Goal: Transaction & Acquisition: Purchase product/service

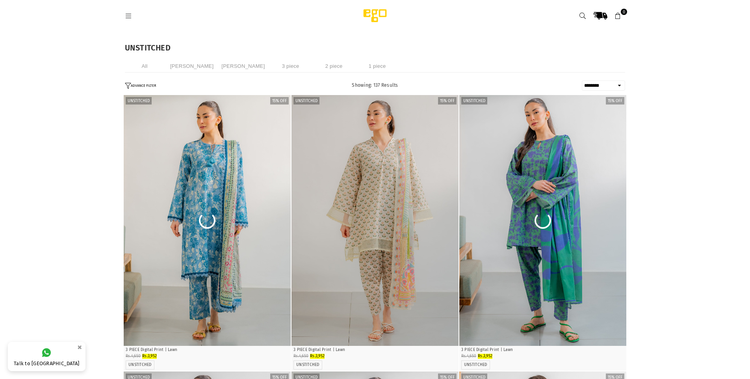
select select "******"
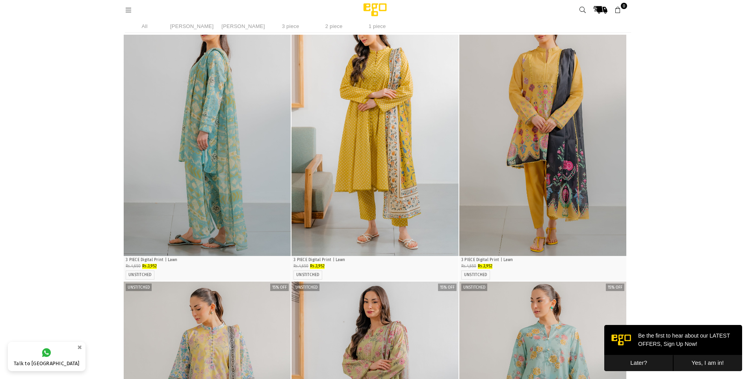
scroll to position [1111, 0]
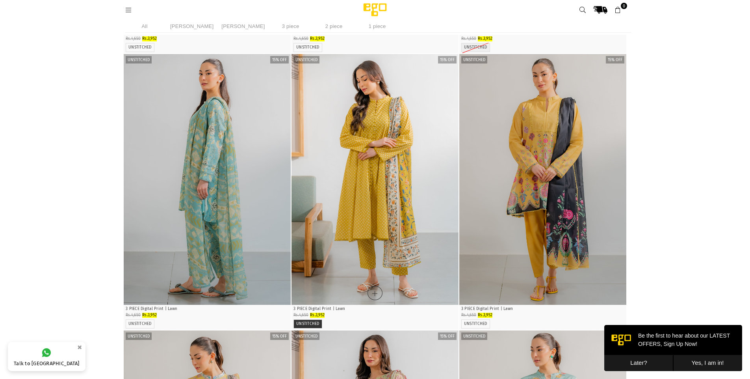
click at [313, 324] on label "UNSTITCHED" at bounding box center [307, 323] width 23 height 5
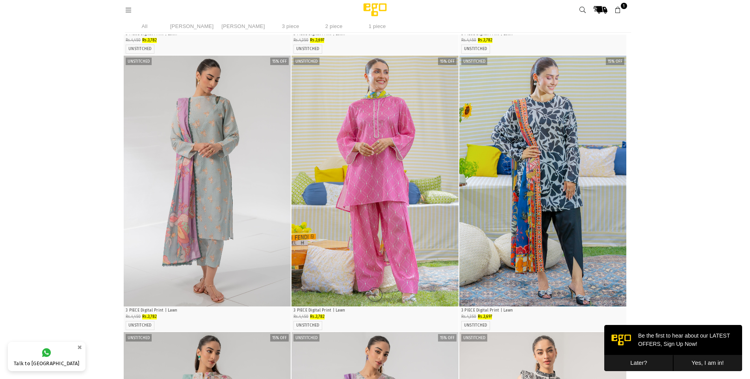
scroll to position [2451, 0]
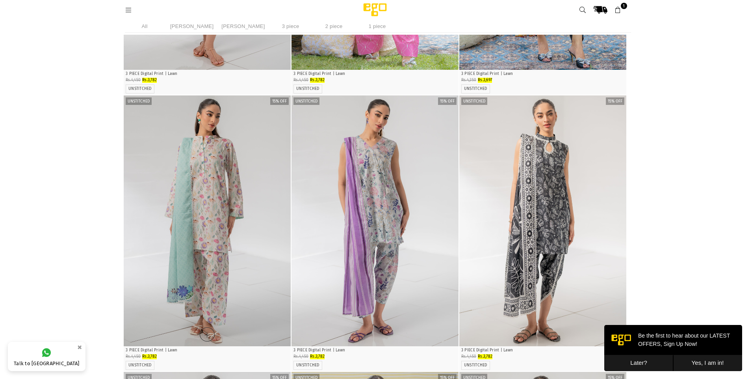
click at [237, 217] on img "1 / 4" at bounding box center [207, 220] width 167 height 251
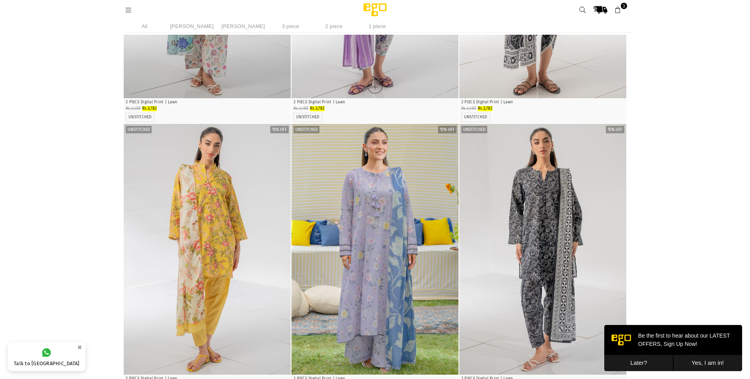
scroll to position [2806, 0]
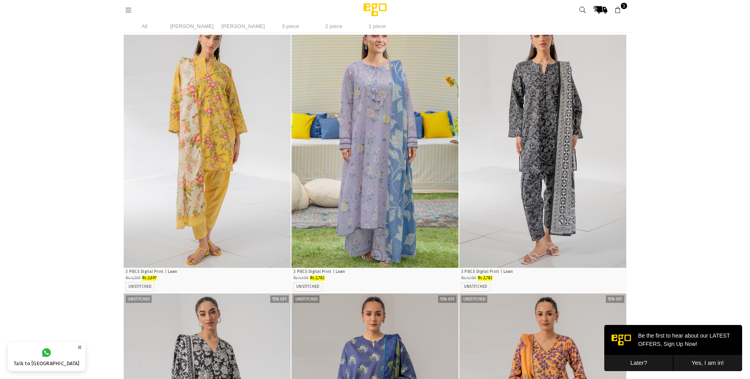
click at [398, 142] on img "1 / 5" at bounding box center [375, 142] width 167 height 251
click at [377, 214] on img "1 / 5" at bounding box center [375, 142] width 167 height 251
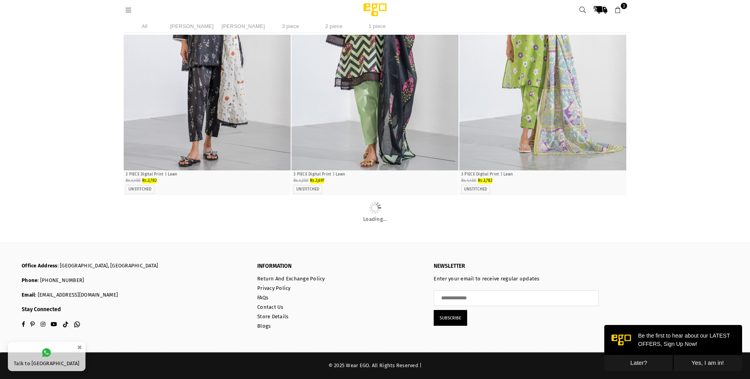
scroll to position [5823, 0]
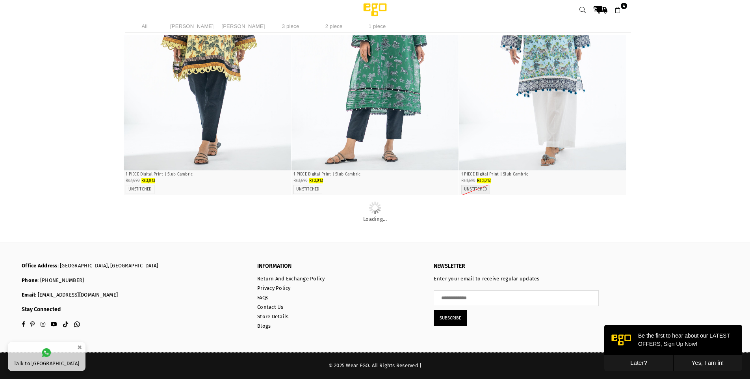
scroll to position [10198, 0]
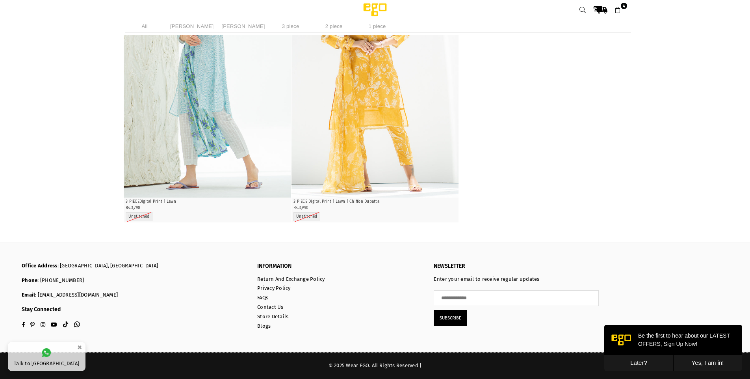
scroll to position [12309, 0]
click at [618, 10] on icon at bounding box center [618, 10] width 7 height 7
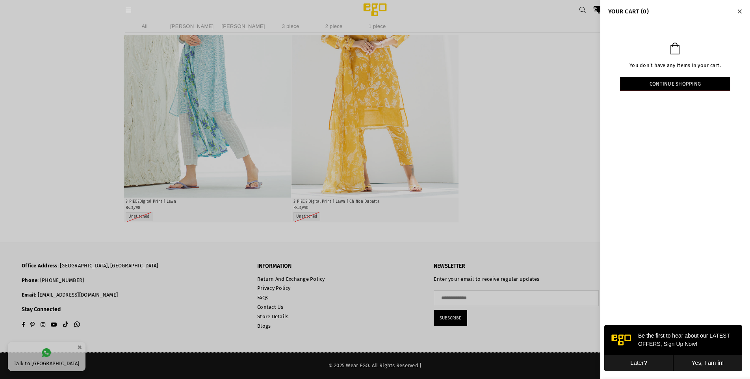
click at [662, 111] on div "You don't have any items in your cart. Continue shopping" at bounding box center [676, 70] width 150 height 95
click at [564, 72] on div at bounding box center [375, 189] width 750 height 379
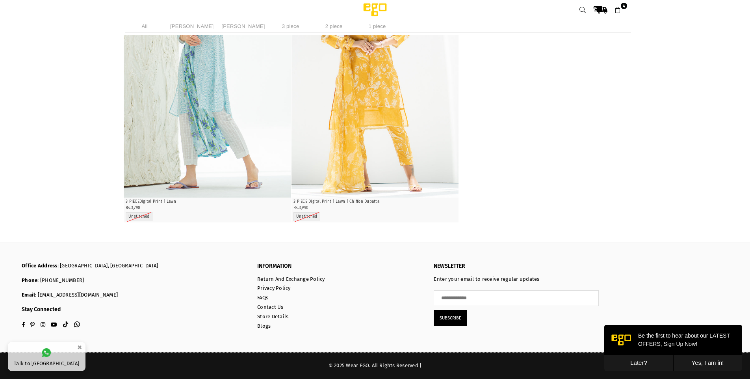
click at [615, 11] on icon at bounding box center [618, 10] width 7 height 7
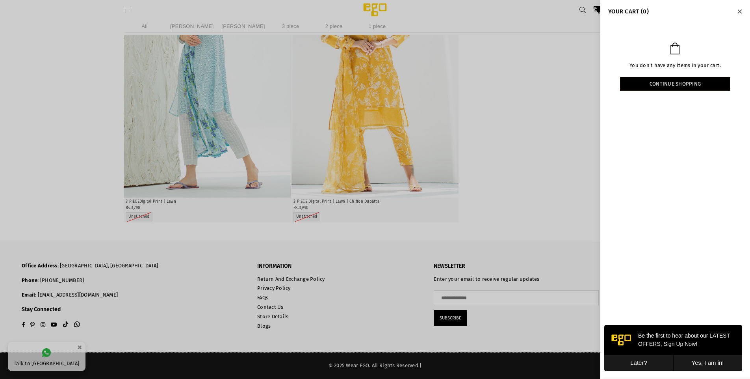
click at [676, 49] on icon "YOUR CART" at bounding box center [675, 49] width 9 height 12
click at [690, 83] on link "Continue shopping" at bounding box center [675, 84] width 110 height 14
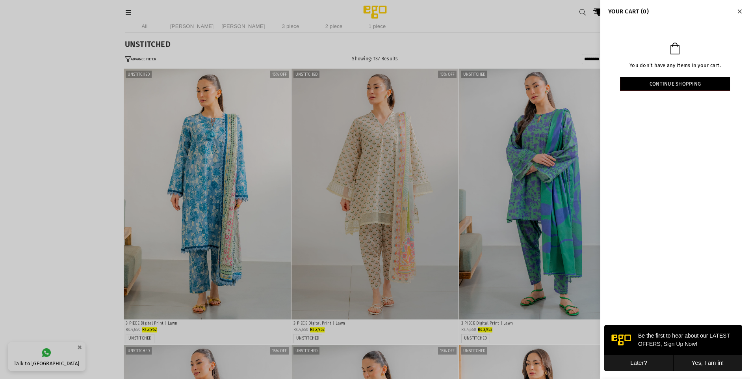
scroll to position [0, 0]
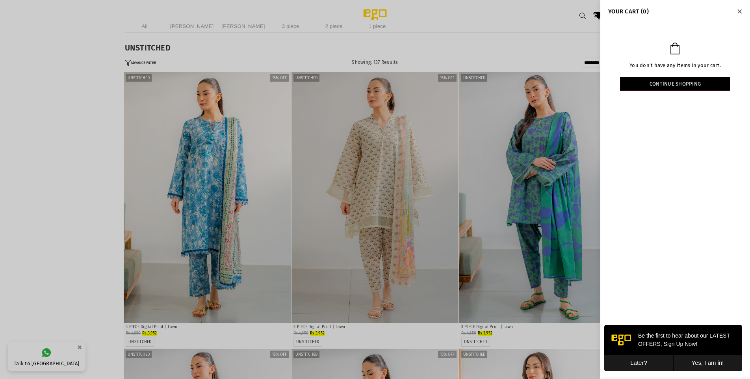
click at [407, 233] on div at bounding box center [375, 189] width 750 height 379
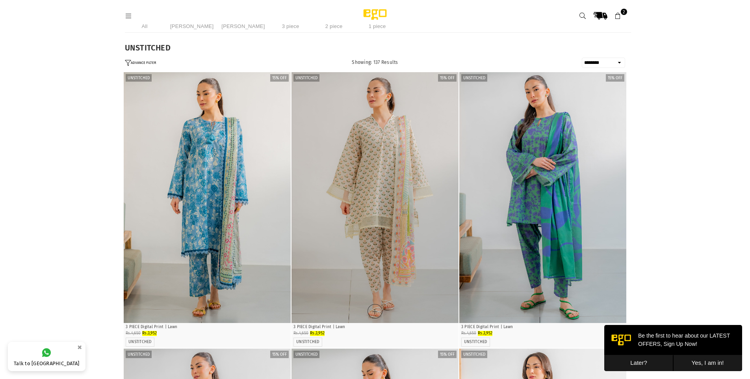
click at [453, 169] on img "1 / 4" at bounding box center [375, 197] width 167 height 251
click at [616, 16] on icon at bounding box center [618, 16] width 7 height 7
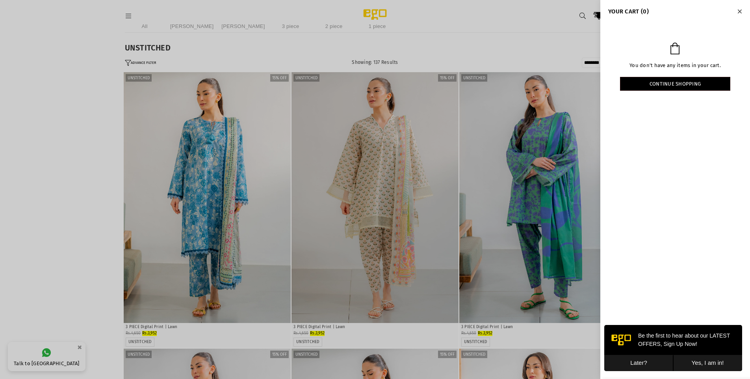
click at [674, 47] on icon "YOUR CART" at bounding box center [675, 49] width 9 height 12
click at [677, 82] on link "Continue shopping" at bounding box center [675, 84] width 110 height 14
click at [469, 151] on div at bounding box center [375, 189] width 750 height 379
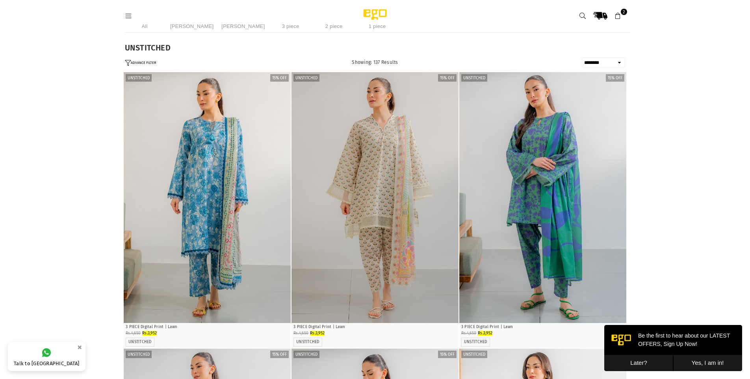
click at [124, 19] on header "Ego .st0 { fill: #000000; } 2" at bounding box center [375, 16] width 512 height 32
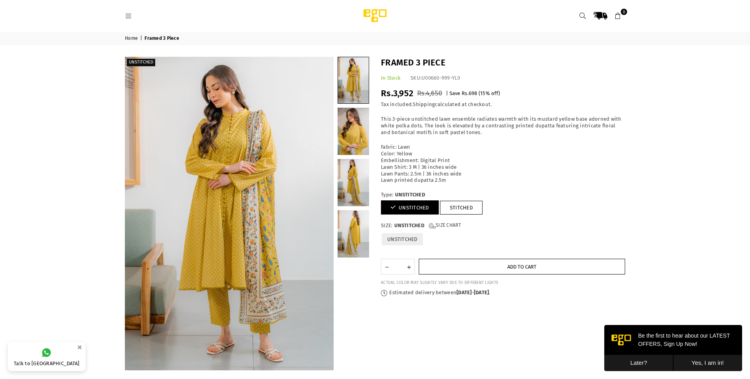
click at [471, 264] on button "Add to cart" at bounding box center [522, 267] width 207 height 16
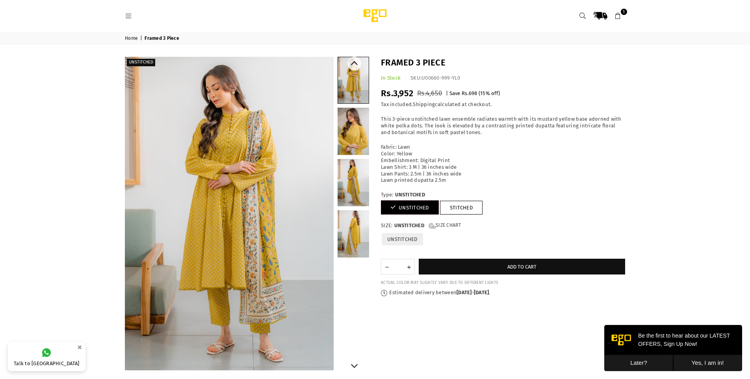
click at [344, 242] on link at bounding box center [354, 233] width 32 height 47
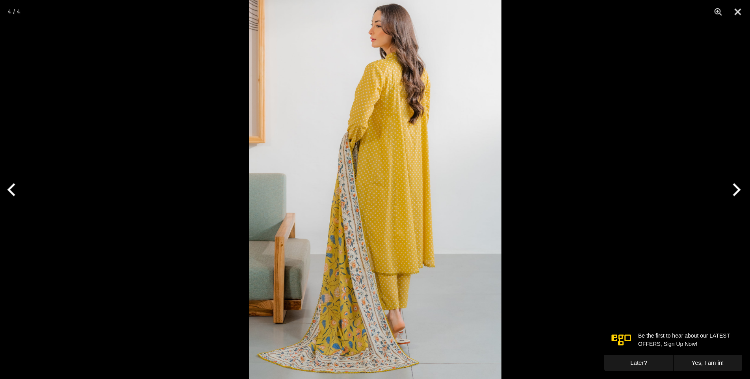
click at [344, 253] on img at bounding box center [375, 189] width 253 height 379
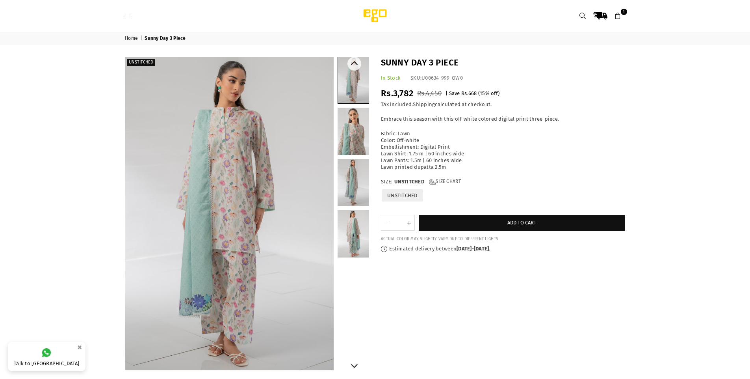
click at [345, 229] on link at bounding box center [354, 233] width 32 height 47
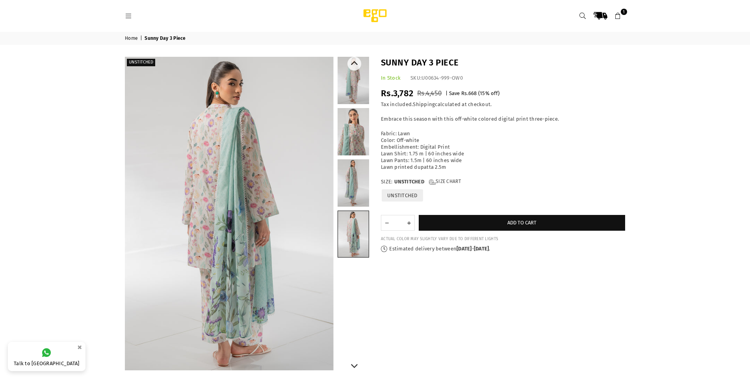
click at [357, 189] on link at bounding box center [354, 182] width 32 height 47
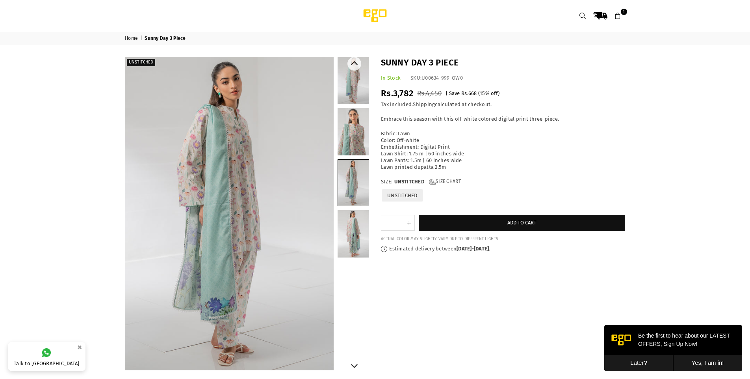
click at [354, 139] on link at bounding box center [354, 131] width 32 height 47
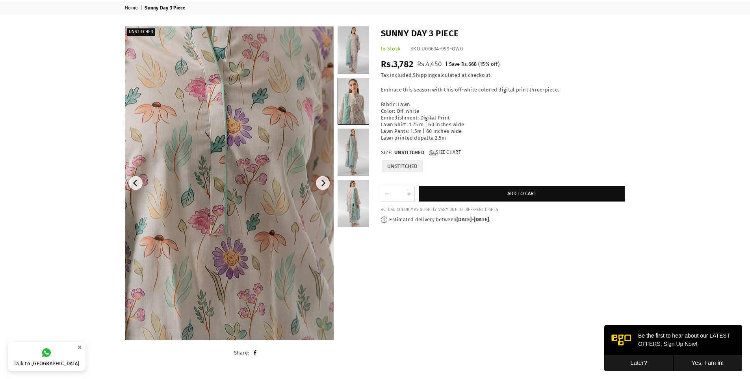
scroll to position [39, 0]
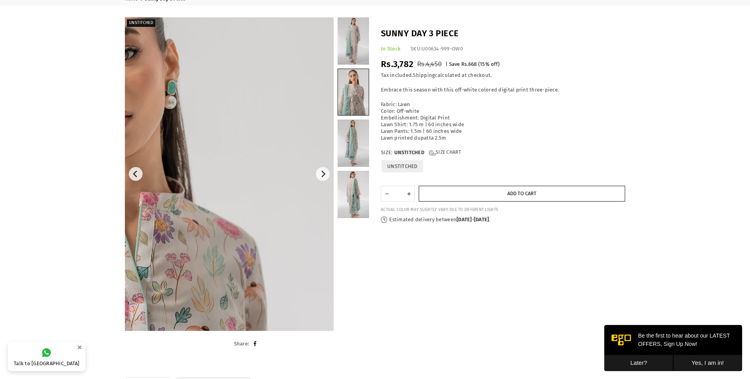
click at [509, 196] on span "Add to cart" at bounding box center [522, 193] width 29 height 6
click at [538, 192] on button "Add to cart" at bounding box center [522, 194] width 207 height 16
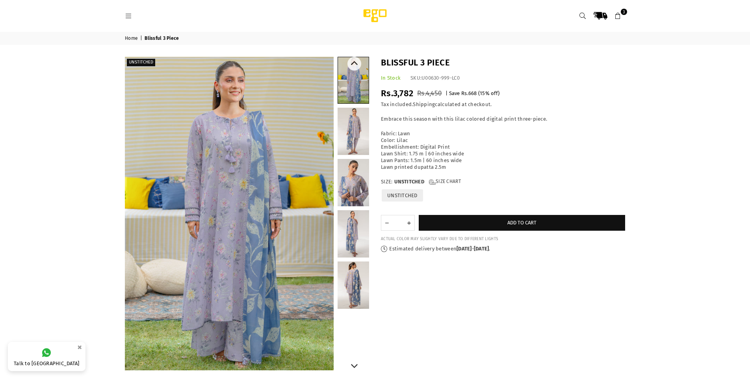
click at [353, 183] on link at bounding box center [354, 182] width 32 height 47
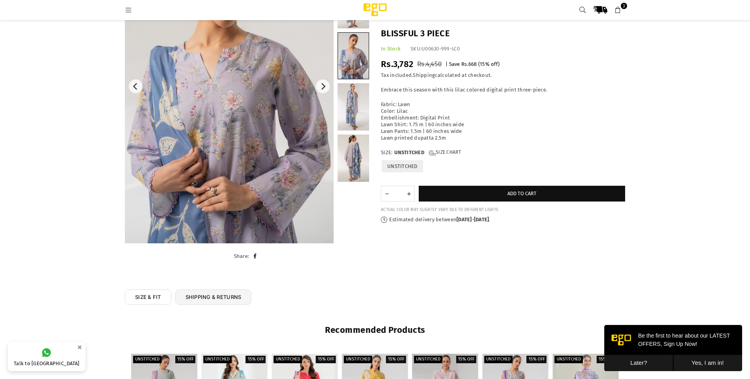
scroll to position [20, 0]
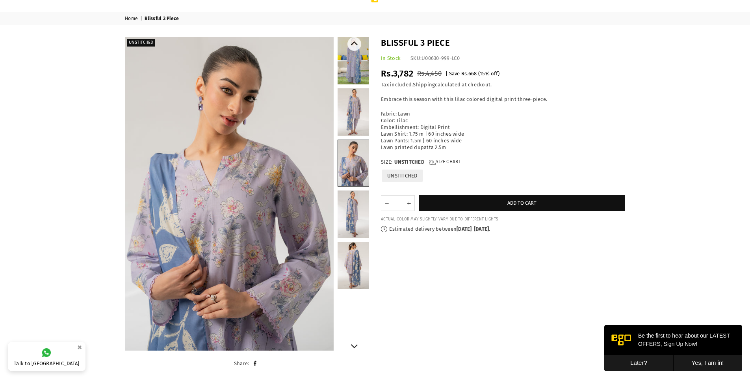
click at [353, 262] on link at bounding box center [354, 265] width 32 height 47
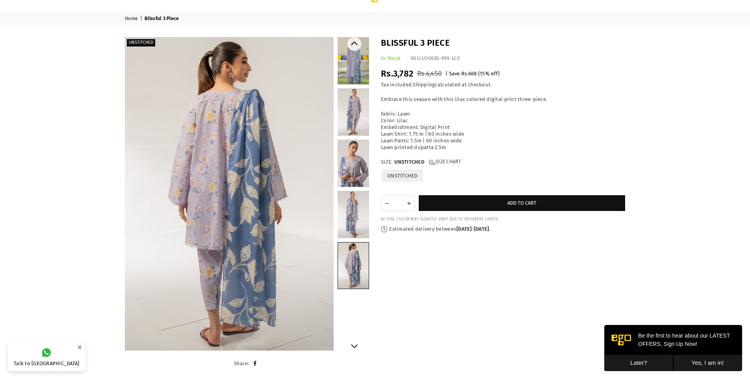
click at [360, 71] on link at bounding box center [354, 60] width 32 height 47
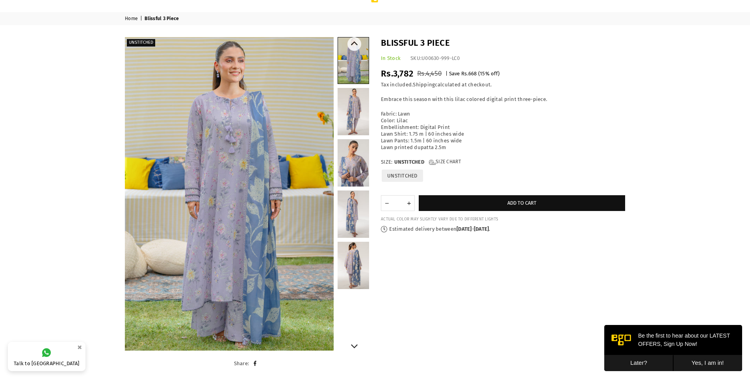
click at [345, 108] on link at bounding box center [354, 111] width 32 height 47
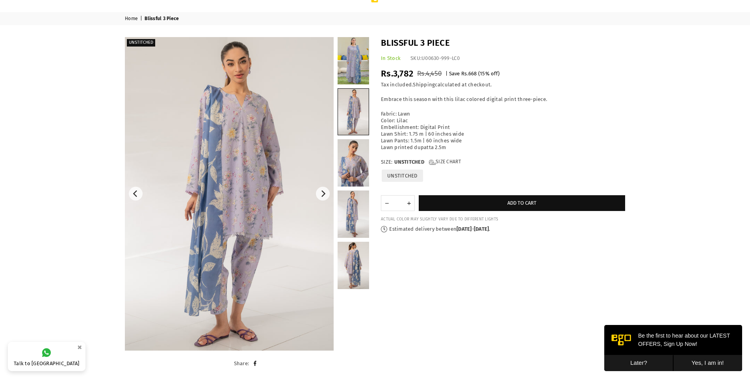
click at [213, 184] on img at bounding box center [229, 193] width 209 height 313
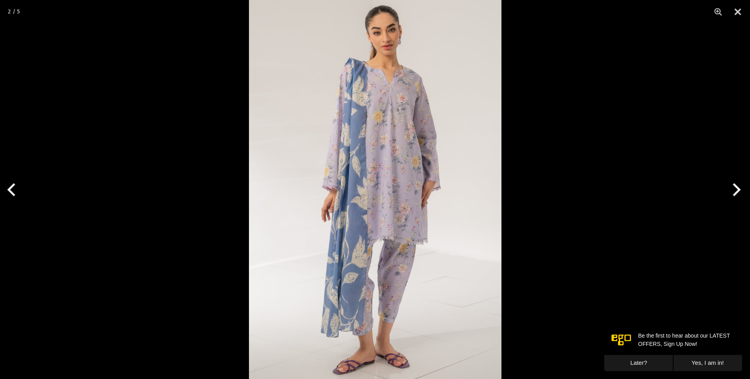
click at [249, 184] on img at bounding box center [375, 189] width 253 height 379
click at [414, 199] on img at bounding box center [375, 189] width 253 height 379
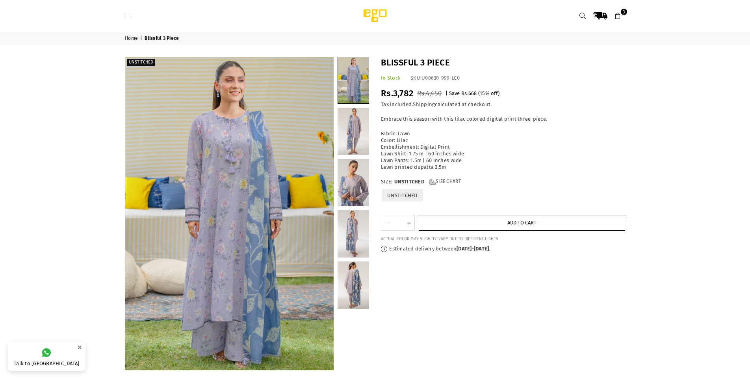
click at [472, 225] on button "Add to cart" at bounding box center [522, 223] width 207 height 16
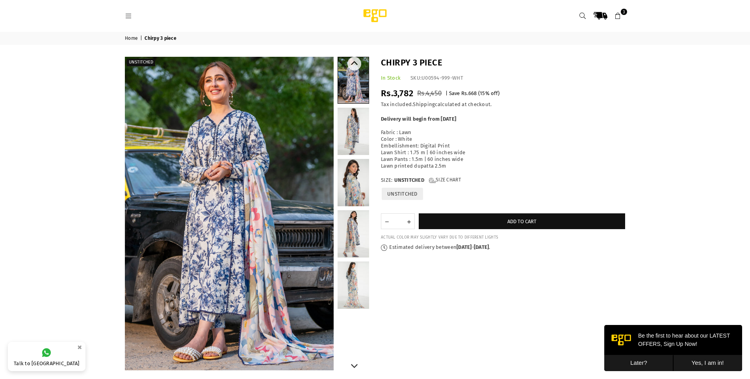
click at [348, 87] on link at bounding box center [353, 80] width 31 height 46
click at [236, 223] on img at bounding box center [229, 213] width 209 height 313
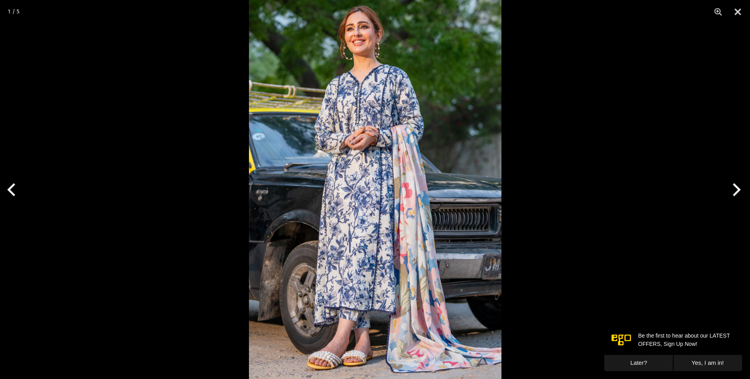
click at [249, 223] on img at bounding box center [375, 189] width 253 height 379
click at [409, 256] on img at bounding box center [375, 189] width 253 height 379
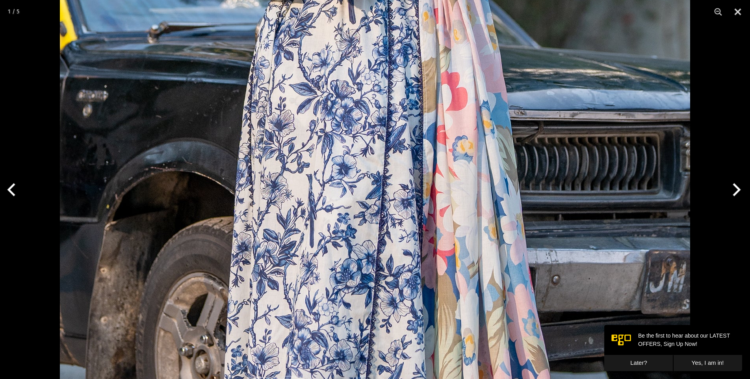
click at [409, 256] on img at bounding box center [375, 90] width 631 height 946
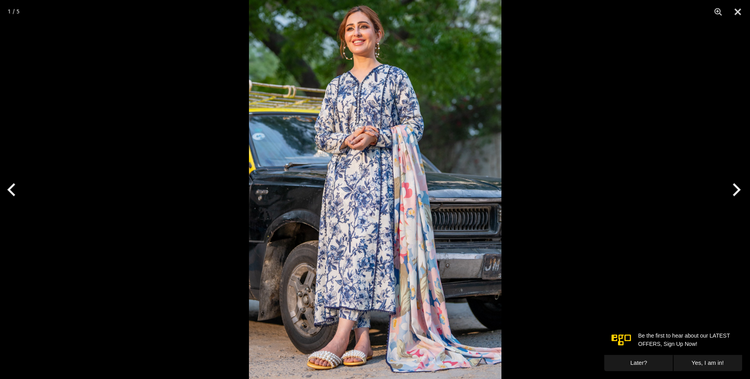
click at [733, 194] on button "Next" at bounding box center [736, 189] width 30 height 39
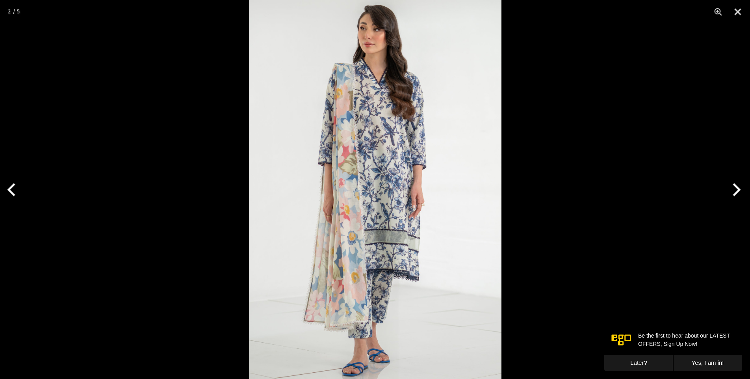
click at [733, 194] on button "Next" at bounding box center [736, 189] width 30 height 39
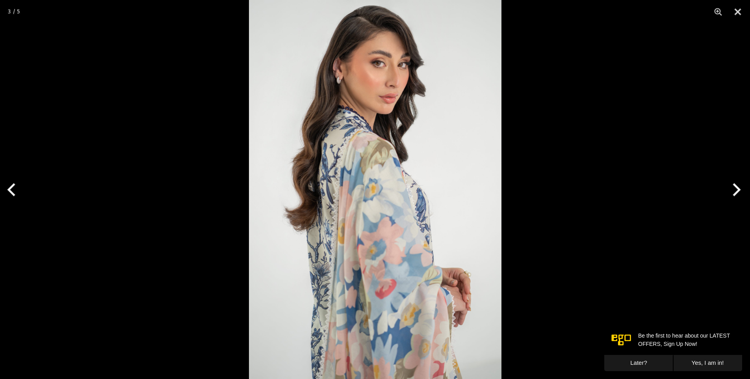
click at [733, 194] on button "Next" at bounding box center [736, 189] width 30 height 39
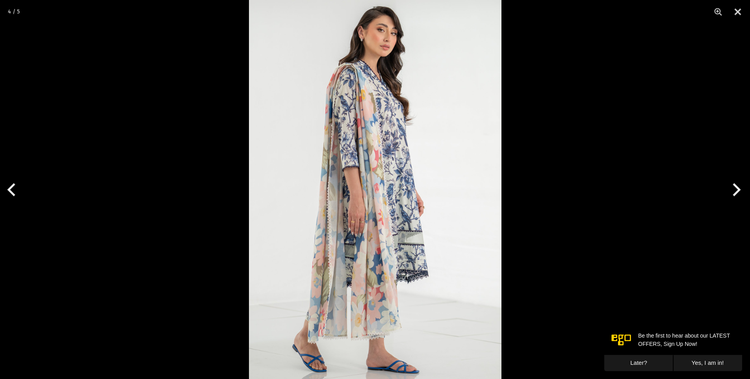
click at [733, 194] on button "Next" at bounding box center [736, 189] width 30 height 39
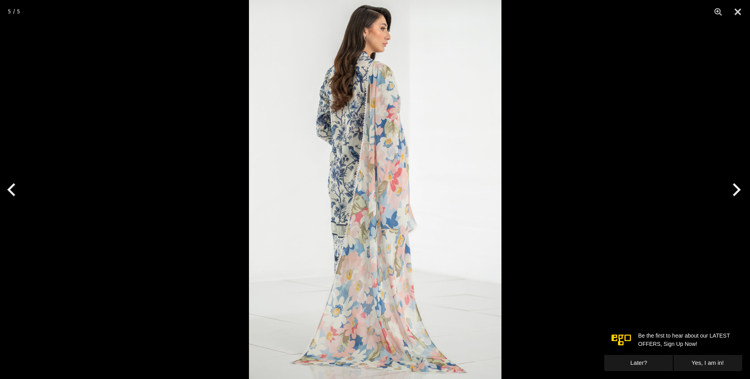
click at [733, 194] on button "Next" at bounding box center [736, 189] width 30 height 39
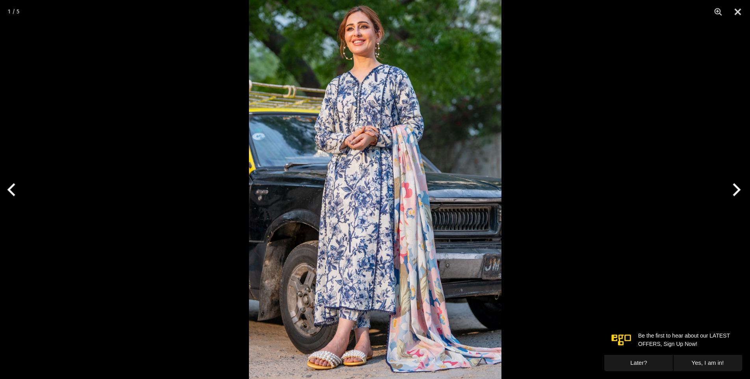
click at [733, 194] on button "Next" at bounding box center [736, 189] width 30 height 39
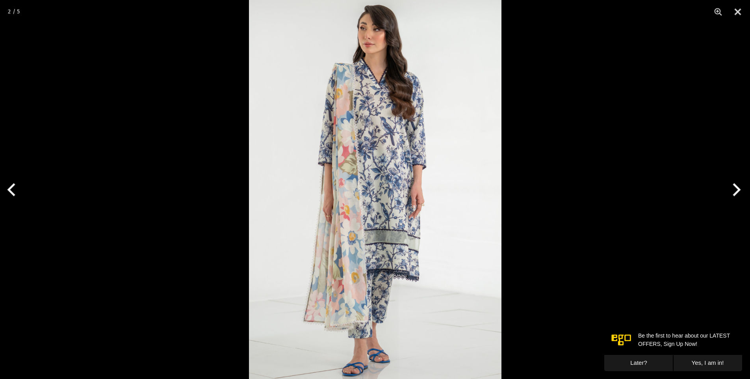
click at [733, 194] on button "Next" at bounding box center [736, 189] width 30 height 39
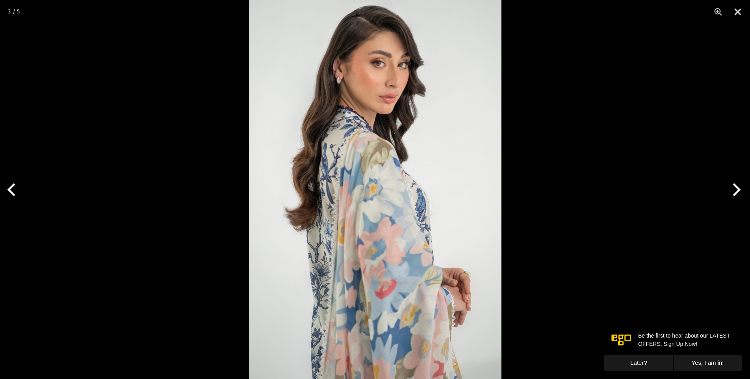
click at [733, 194] on button "Next" at bounding box center [736, 189] width 30 height 39
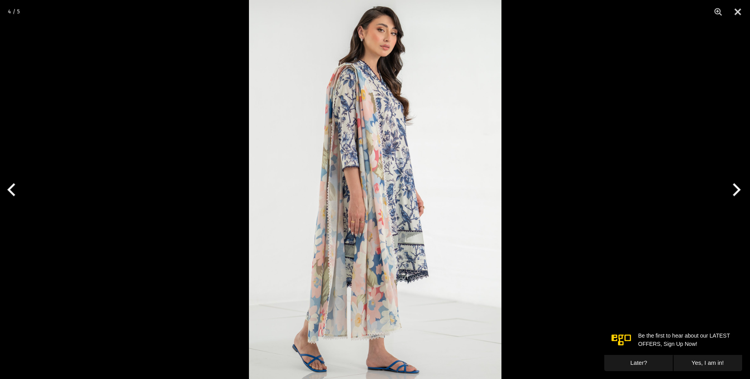
click at [739, 189] on button "Next" at bounding box center [736, 189] width 30 height 39
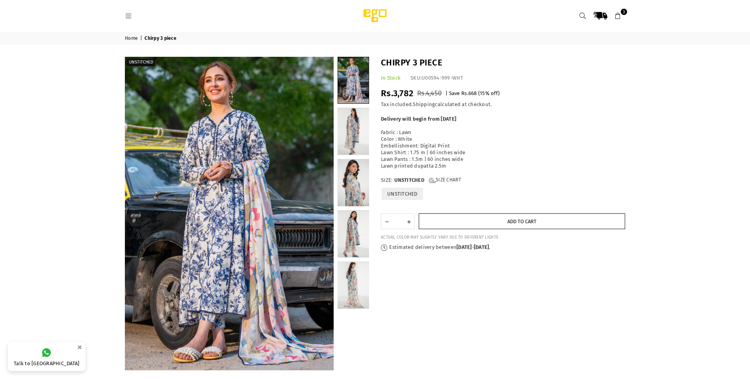
click at [452, 219] on button "Add to cart" at bounding box center [522, 221] width 207 height 16
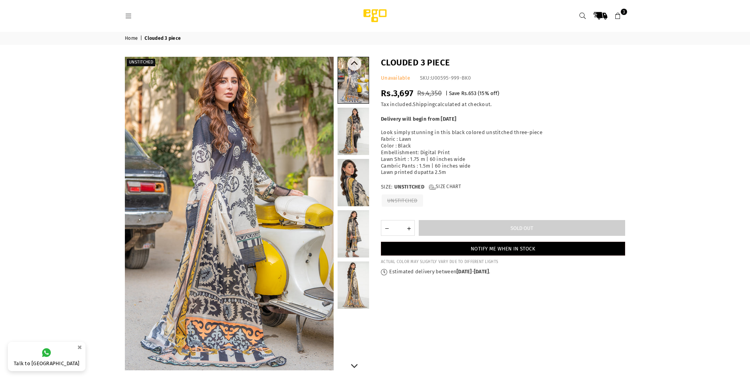
click at [368, 288] on link at bounding box center [354, 284] width 32 height 47
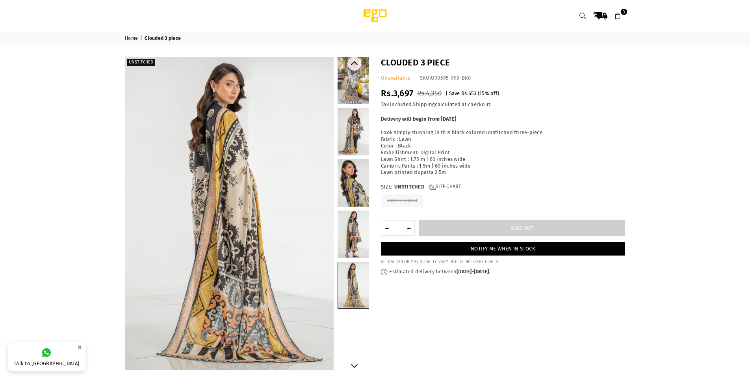
click at [357, 180] on link at bounding box center [354, 182] width 32 height 47
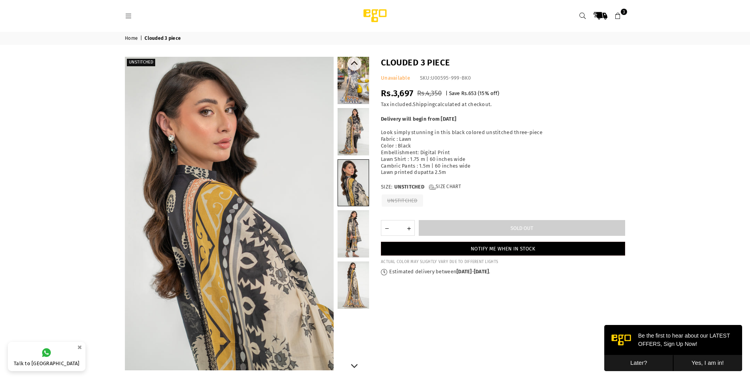
click at [357, 136] on link at bounding box center [354, 131] width 32 height 47
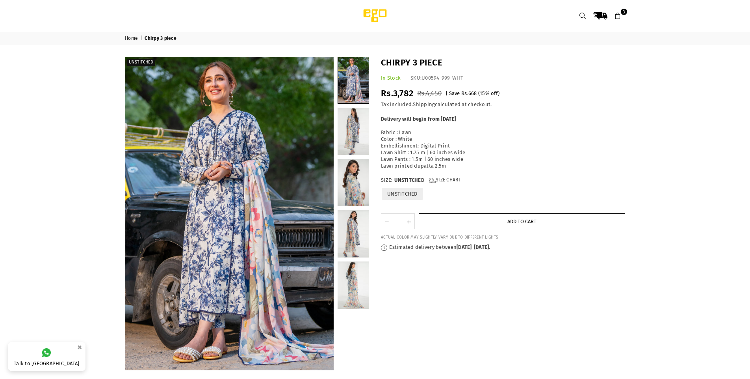
click at [516, 220] on span "Add to cart" at bounding box center [522, 221] width 29 height 6
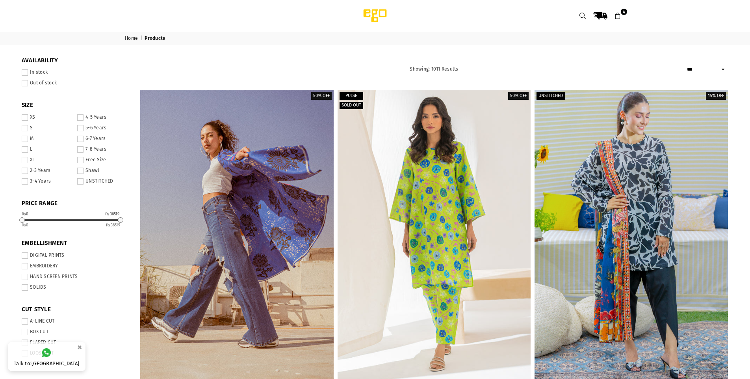
click at [614, 13] on link "4" at bounding box center [618, 16] width 14 height 14
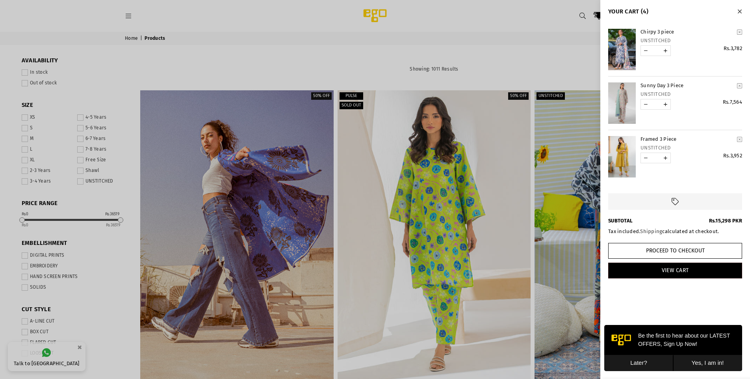
click at [646, 102] on link "YOUR CART" at bounding box center [646, 104] width 10 height 10
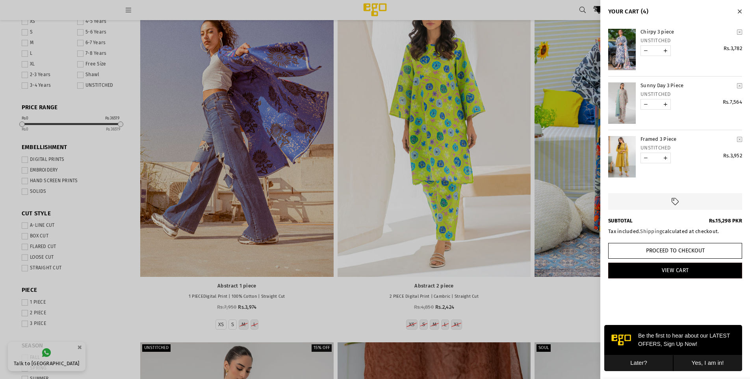
scroll to position [138, 0]
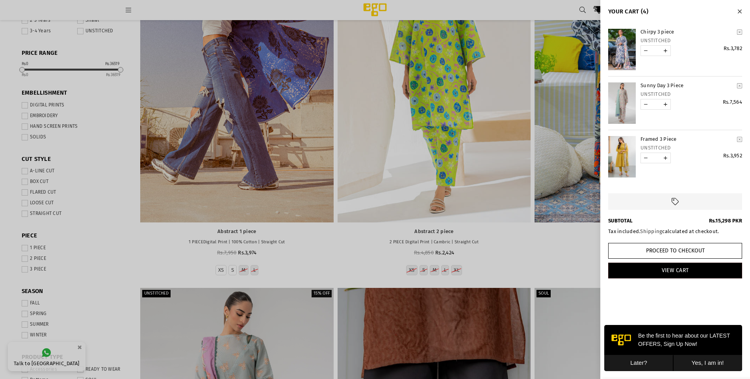
click at [647, 104] on link "YOUR CART" at bounding box center [646, 104] width 10 height 10
click at [666, 105] on link "YOUR CART" at bounding box center [666, 104] width 10 height 10
type input "*"
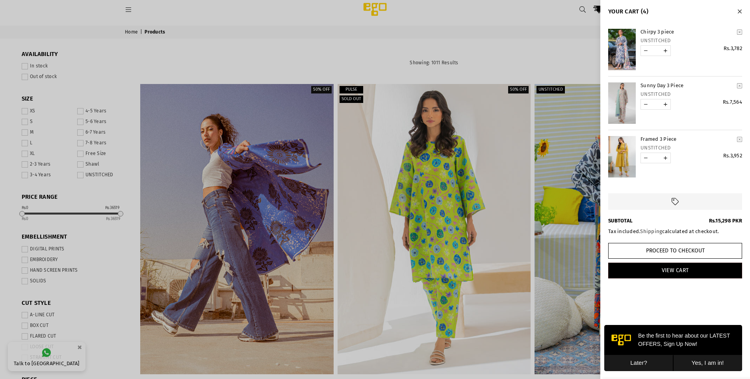
scroll to position [0, 0]
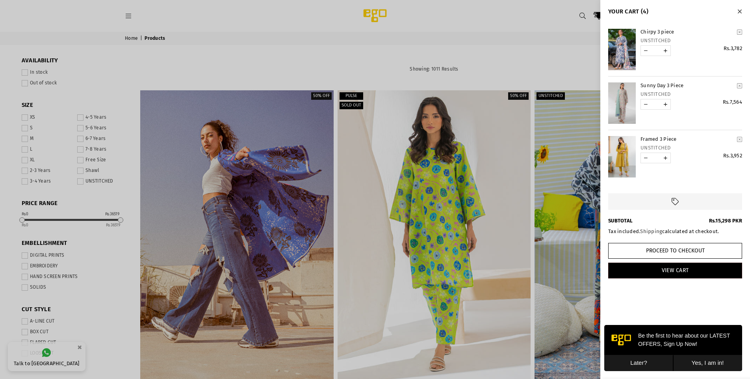
click at [742, 10] on icon "Close" at bounding box center [740, 12] width 4 height 6
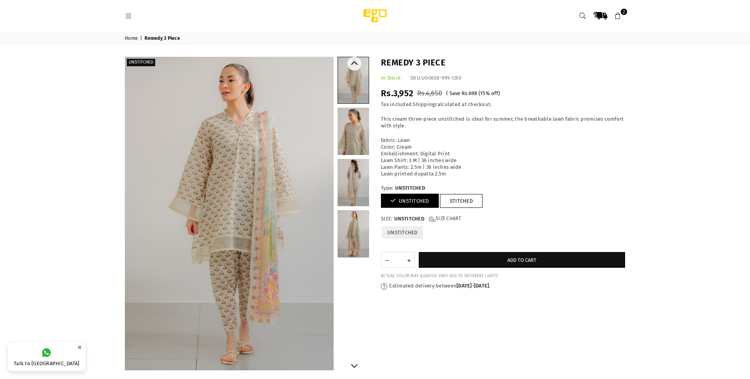
click at [351, 231] on link at bounding box center [354, 233] width 32 height 47
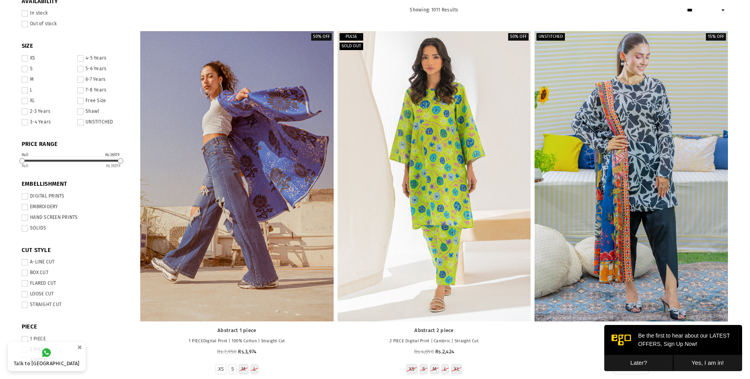
scroll to position [20, 0]
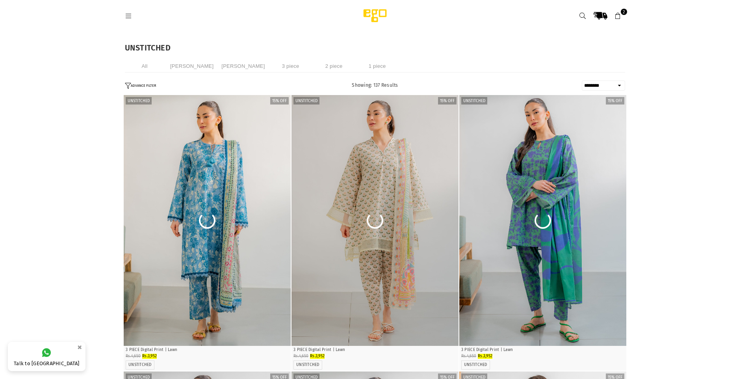
select select "******"
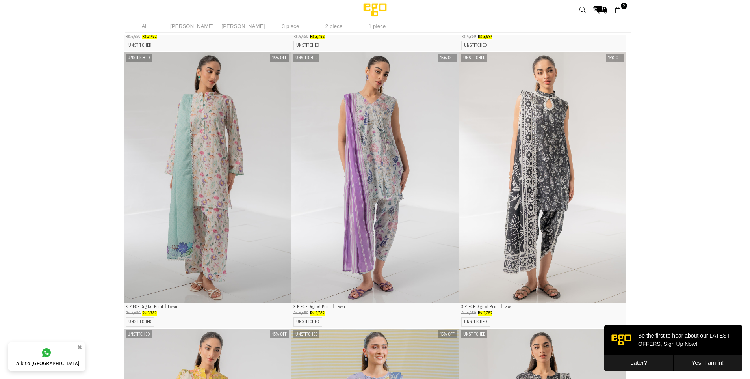
scroll to position [2230, 0]
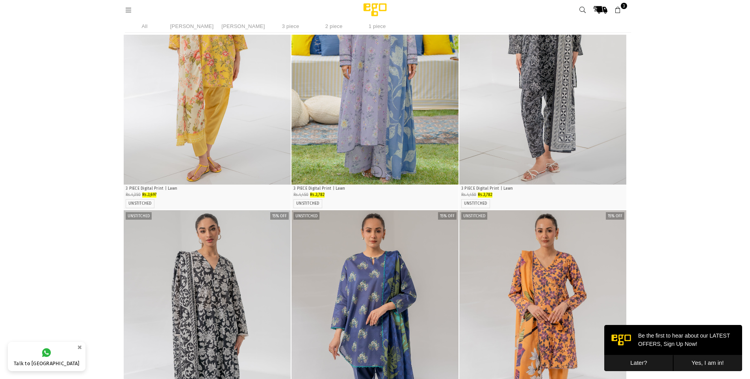
scroll to position [2703, 0]
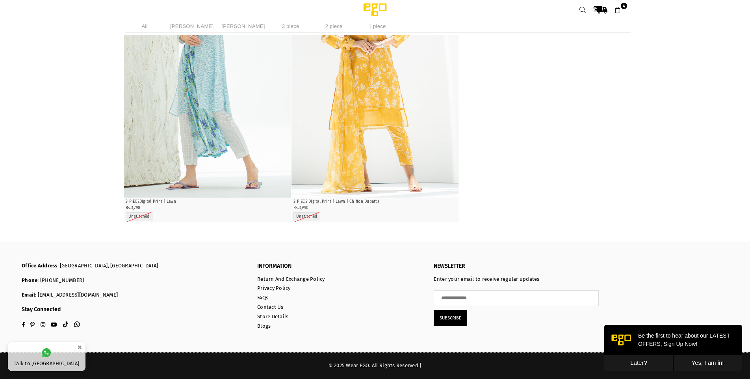
scroll to position [10203, 0]
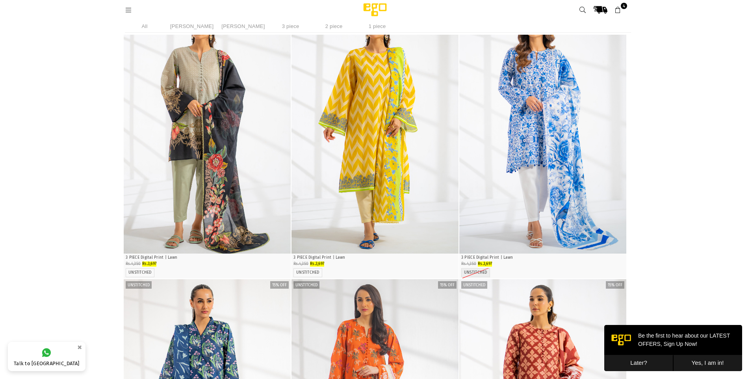
scroll to position [3660, 0]
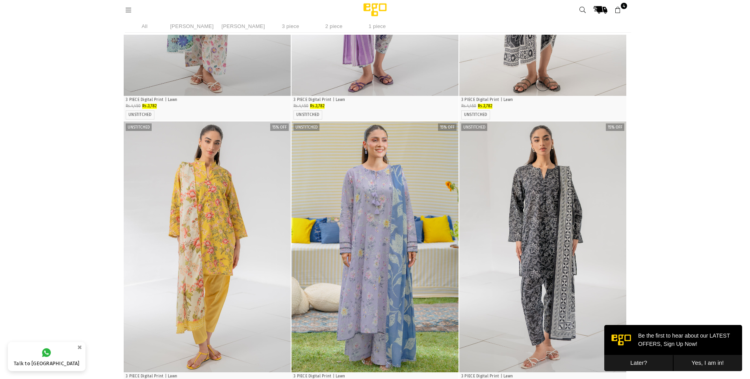
scroll to position [2463, 0]
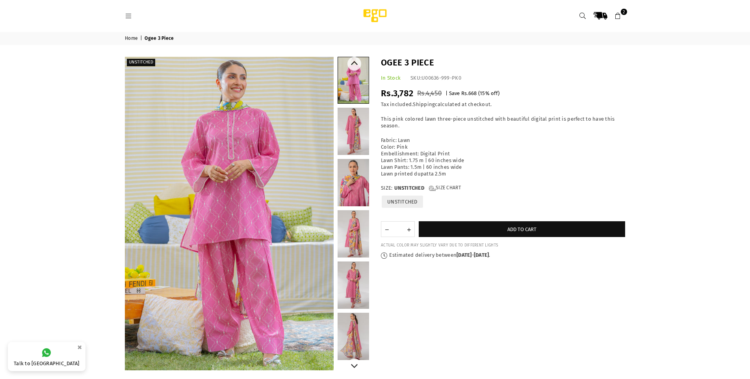
click at [350, 227] on link at bounding box center [354, 233] width 32 height 47
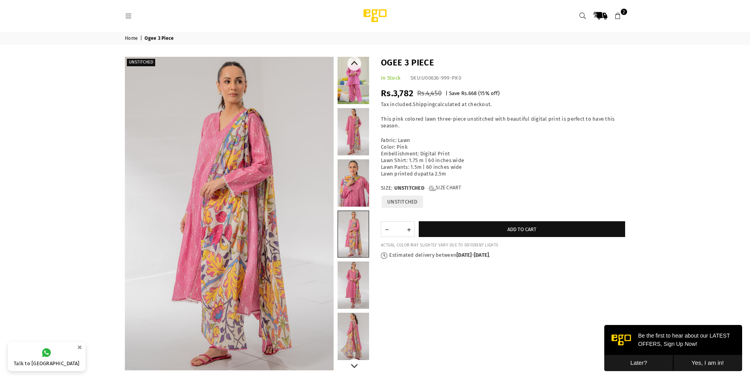
click at [360, 87] on link at bounding box center [354, 80] width 32 height 47
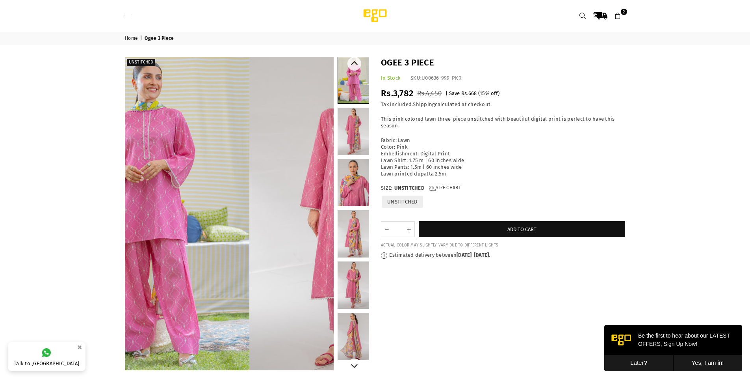
click at [355, 132] on link at bounding box center [354, 131] width 32 height 47
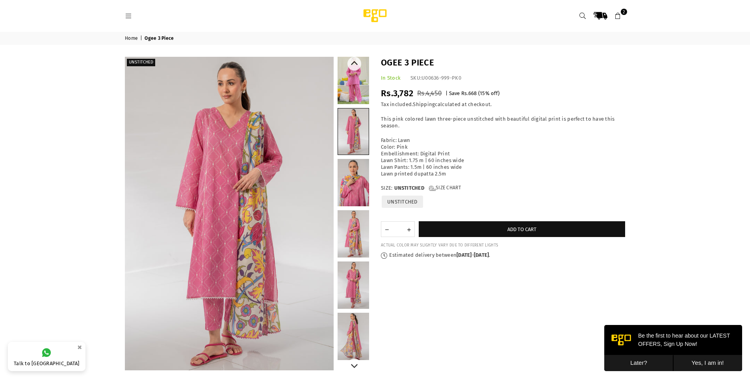
click at [352, 135] on link at bounding box center [353, 131] width 31 height 46
click at [358, 80] on link at bounding box center [354, 80] width 32 height 47
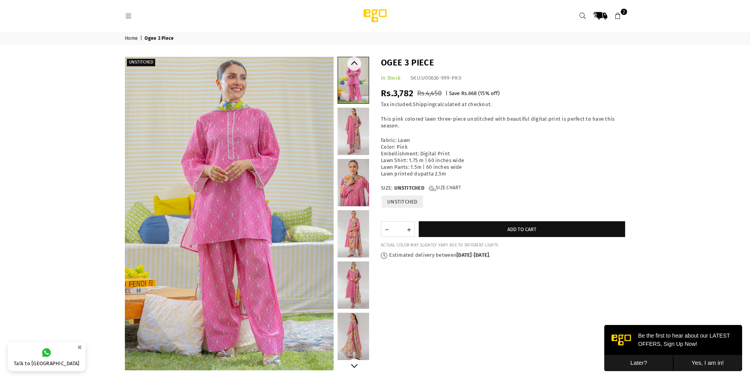
click at [348, 336] on link at bounding box center [354, 336] width 32 height 47
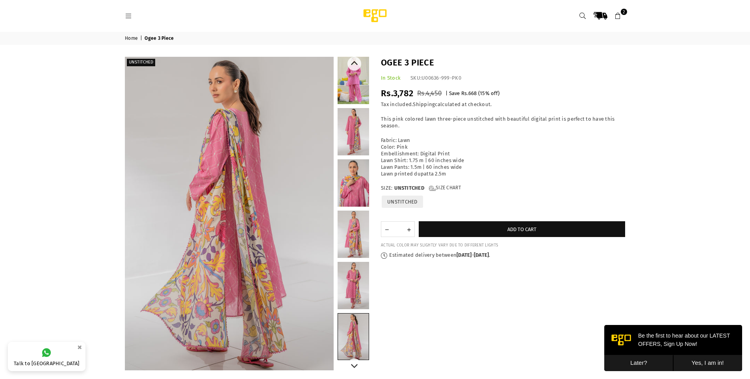
click at [348, 183] on link at bounding box center [354, 182] width 32 height 47
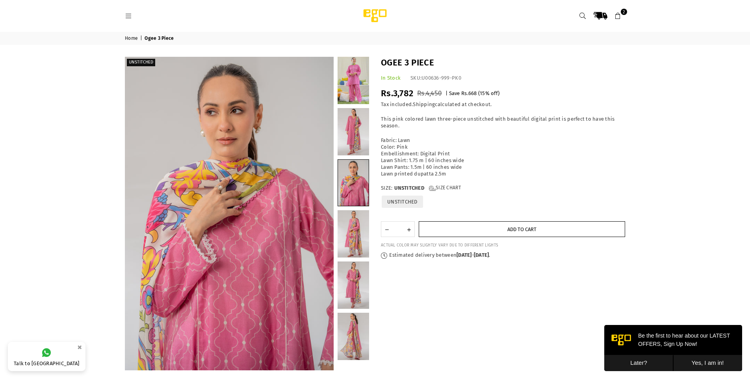
click at [473, 229] on button "Add to cart" at bounding box center [522, 229] width 207 height 16
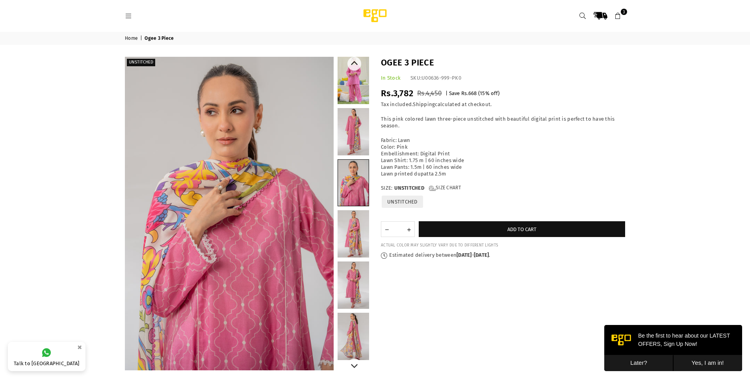
click at [352, 336] on link at bounding box center [354, 336] width 32 height 47
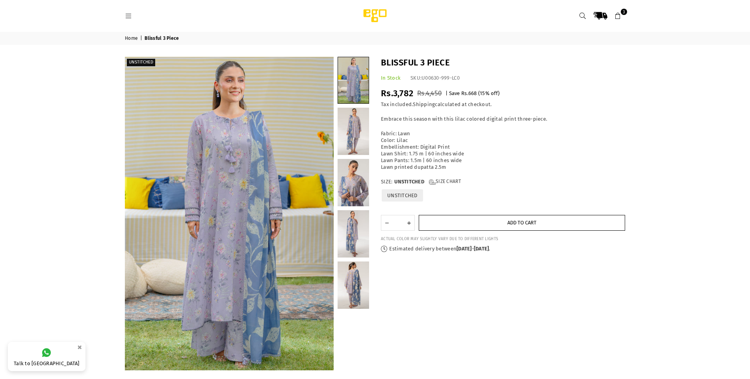
click at [492, 226] on button "Add to cart" at bounding box center [522, 223] width 207 height 16
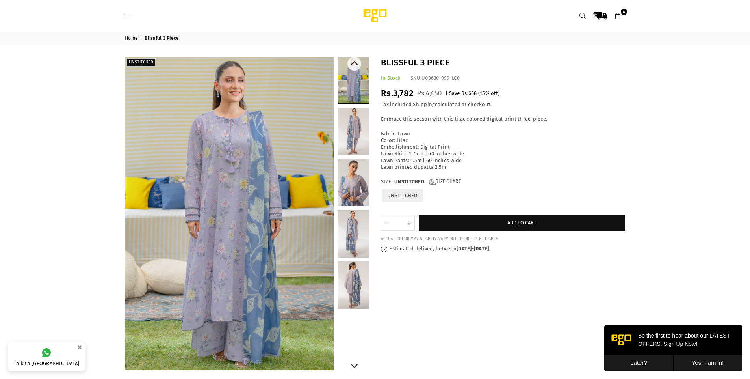
click at [352, 243] on link at bounding box center [354, 233] width 32 height 47
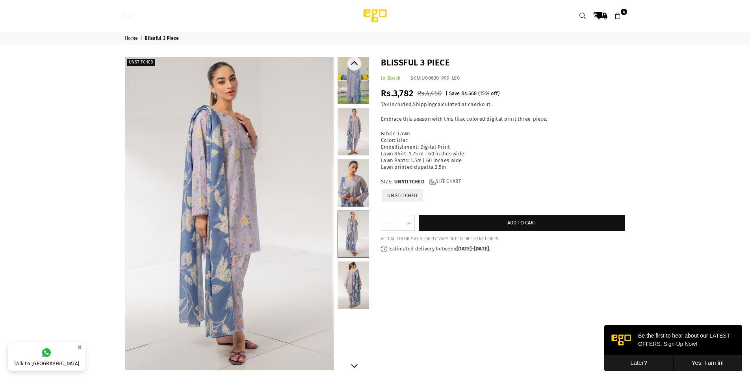
click at [347, 193] on link at bounding box center [354, 182] width 32 height 47
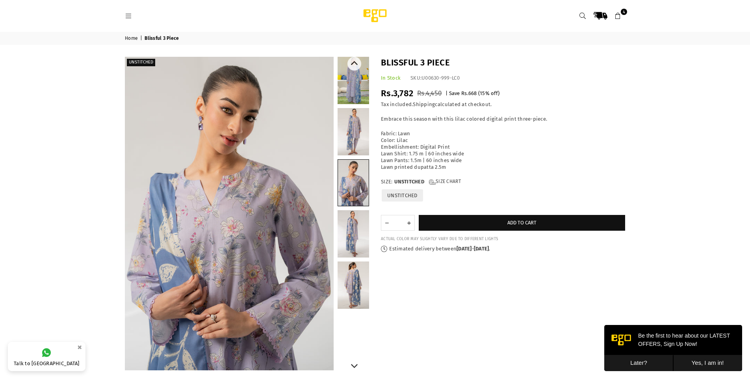
click at [360, 231] on link at bounding box center [354, 233] width 32 height 47
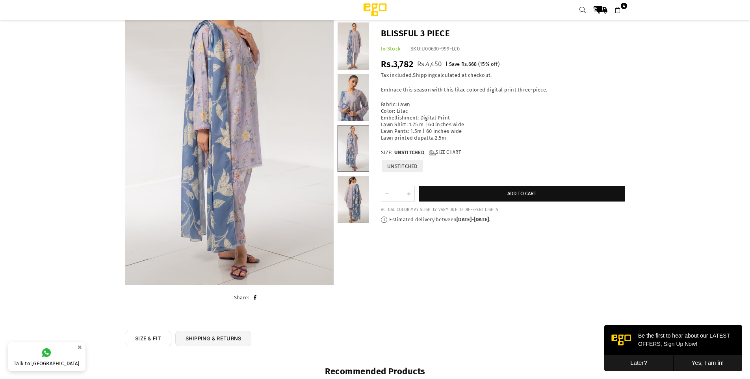
scroll to position [59, 0]
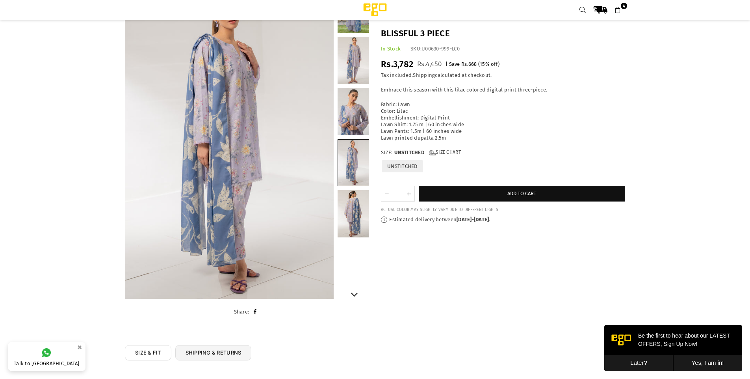
click at [358, 220] on link at bounding box center [354, 213] width 32 height 47
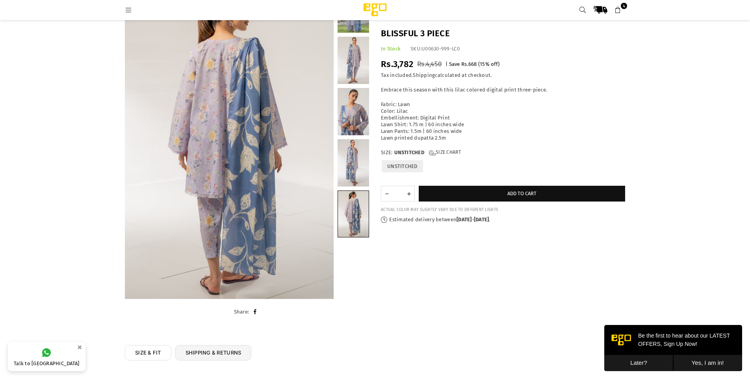
click at [620, 7] on icon at bounding box center [618, 10] width 7 height 7
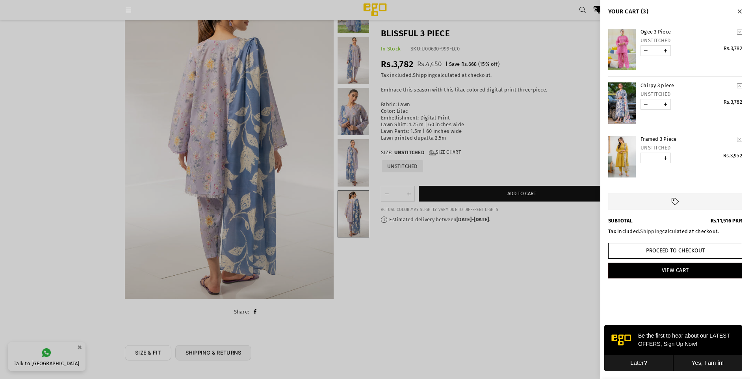
click at [619, 160] on link "YOUR CART" at bounding box center [623, 156] width 28 height 41
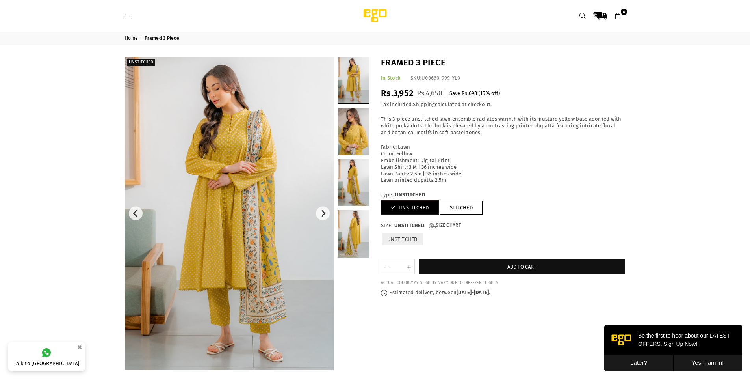
click at [619, 15] on icon at bounding box center [618, 16] width 7 height 7
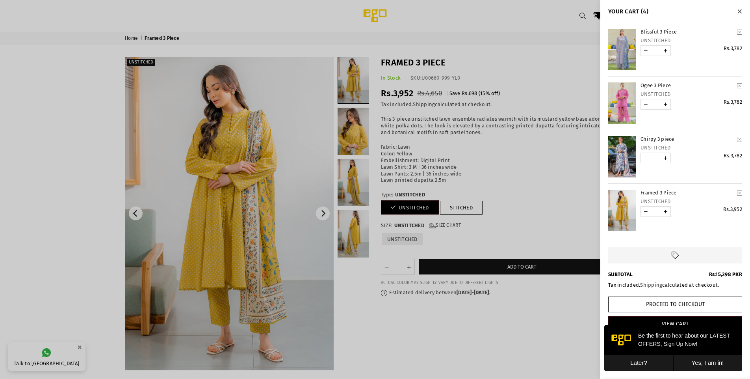
click at [623, 158] on link "YOUR CART" at bounding box center [623, 156] width 28 height 41
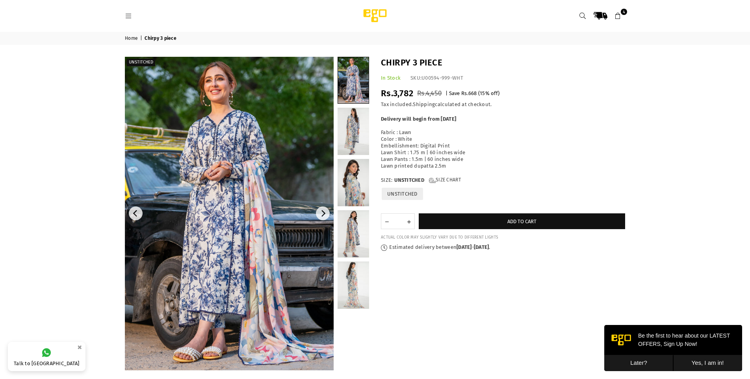
click at [623, 13] on span "4" at bounding box center [624, 12] width 6 height 6
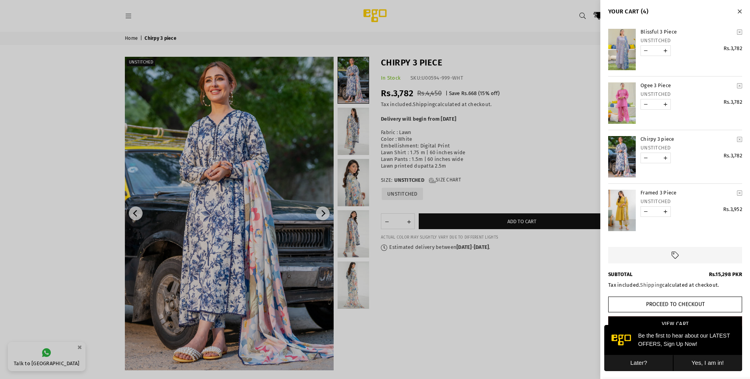
click at [615, 95] on link "YOUR CART" at bounding box center [623, 102] width 28 height 41
click at [738, 11] on icon "Close" at bounding box center [740, 12] width 4 height 6
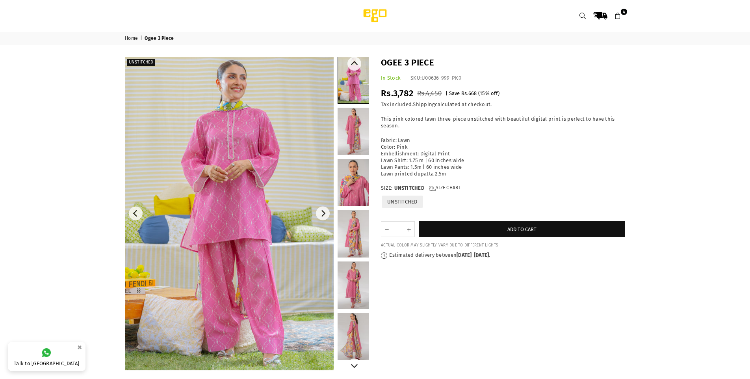
click at [357, 333] on link at bounding box center [354, 336] width 32 height 47
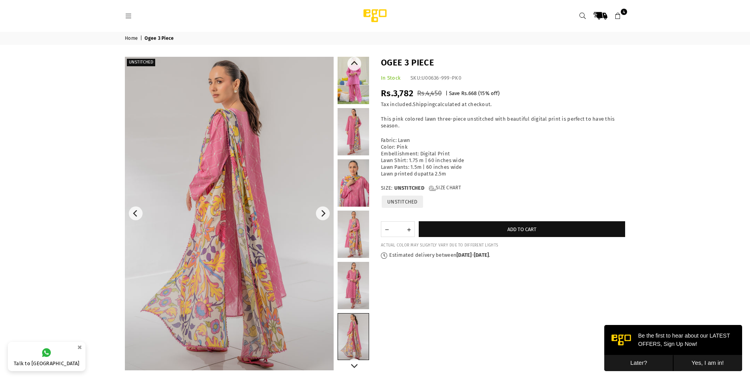
click at [355, 195] on link at bounding box center [354, 182] width 32 height 47
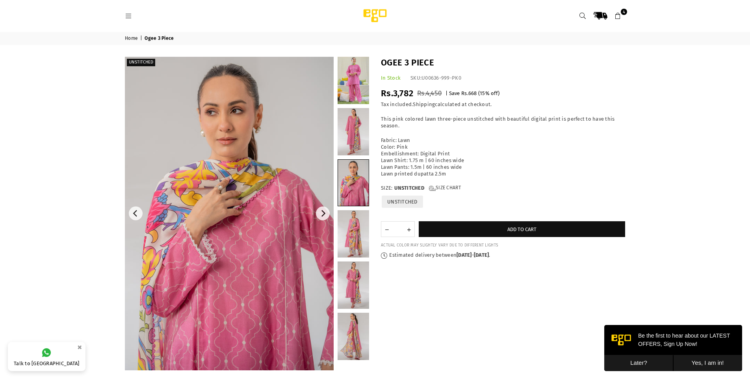
click at [614, 17] on link "4" at bounding box center [618, 16] width 14 height 14
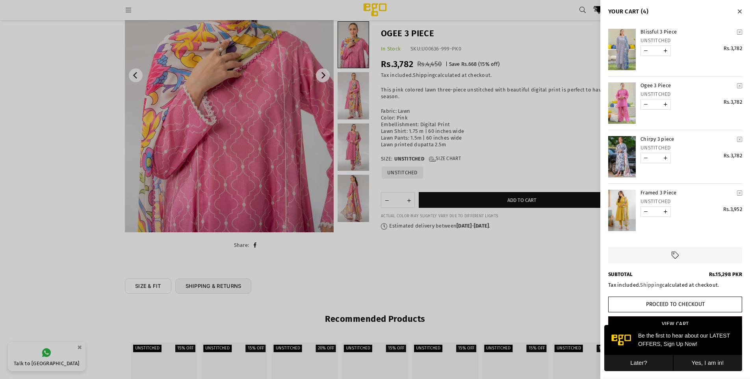
scroll to position [138, 0]
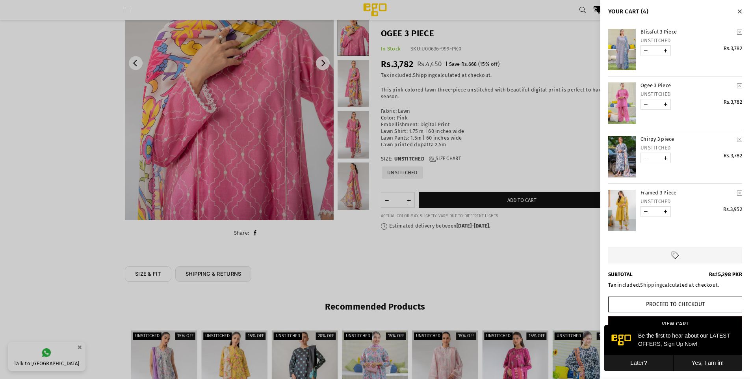
click at [624, 57] on link "YOUR CART" at bounding box center [623, 49] width 28 height 41
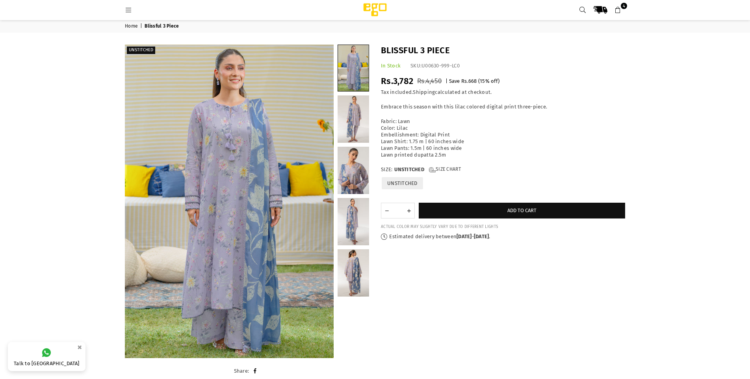
scroll to position [79, 0]
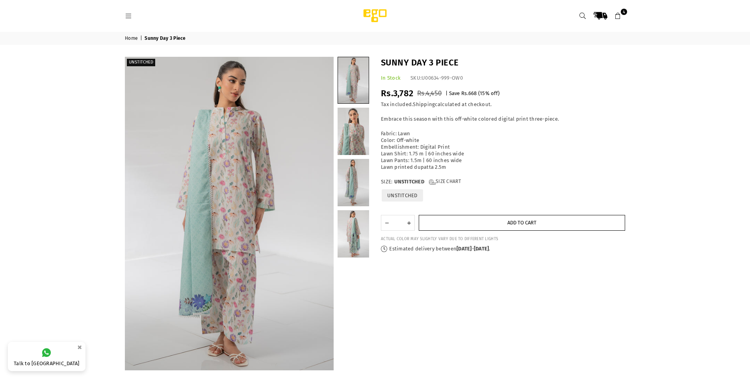
click at [462, 224] on button "Add to cart" at bounding box center [522, 223] width 207 height 16
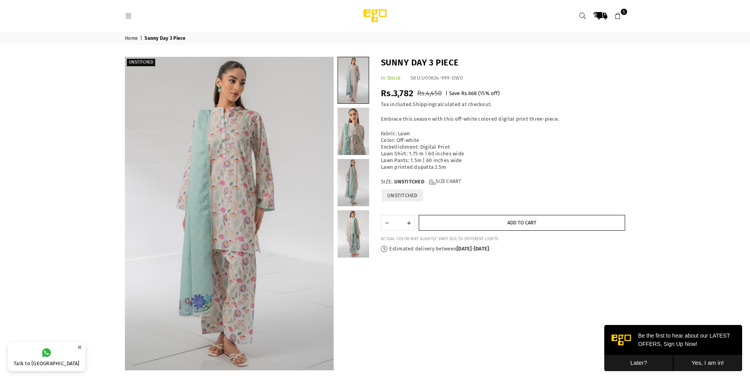
click at [545, 219] on button "Add to cart" at bounding box center [522, 223] width 207 height 16
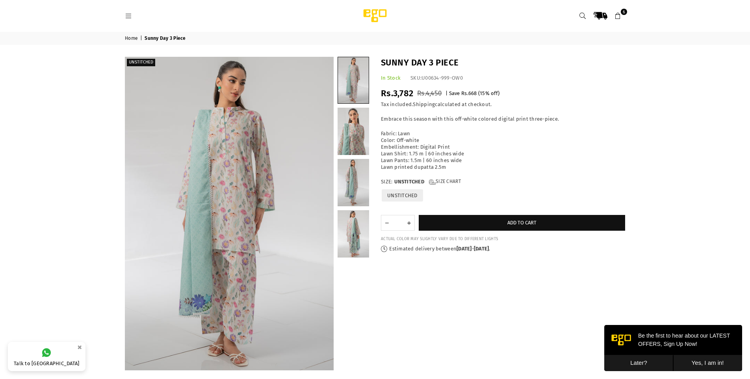
click at [618, 18] on icon at bounding box center [618, 16] width 7 height 7
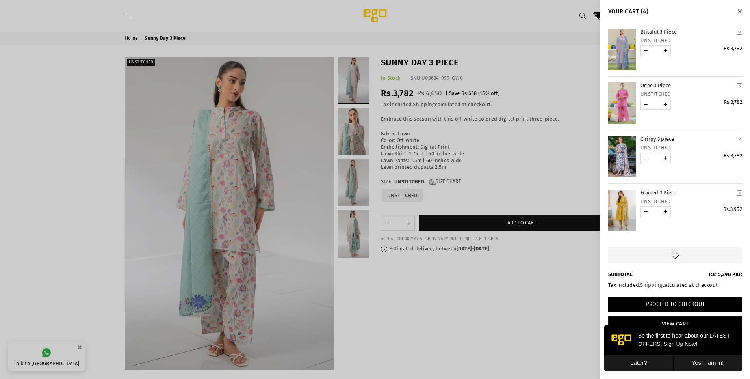
click at [686, 304] on button "Proceed to Checkout" at bounding box center [676, 304] width 134 height 16
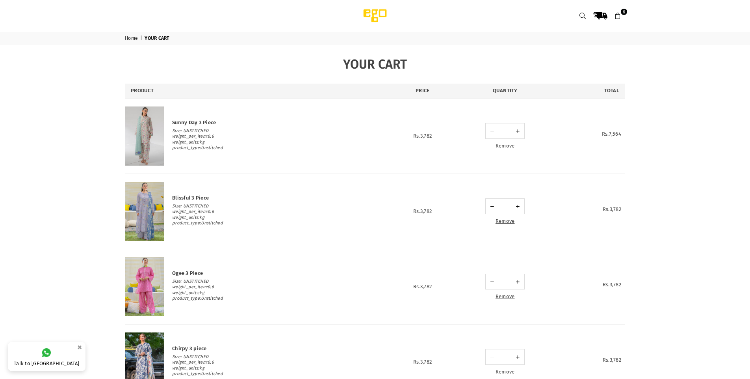
click at [491, 132] on link at bounding box center [492, 130] width 11 height 15
type input "*"
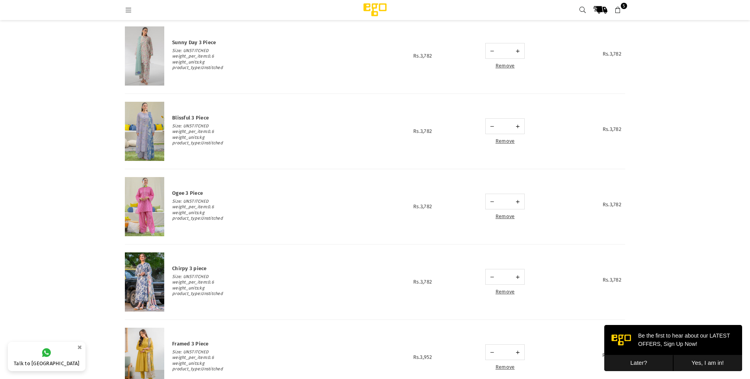
scroll to position [59, 0]
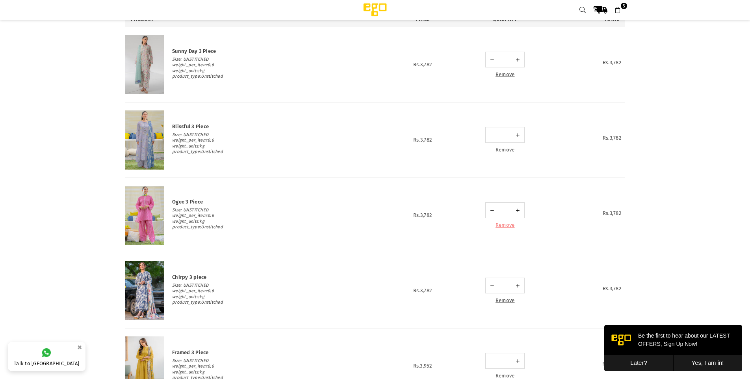
click at [508, 225] on link "Remove" at bounding box center [505, 225] width 19 height 6
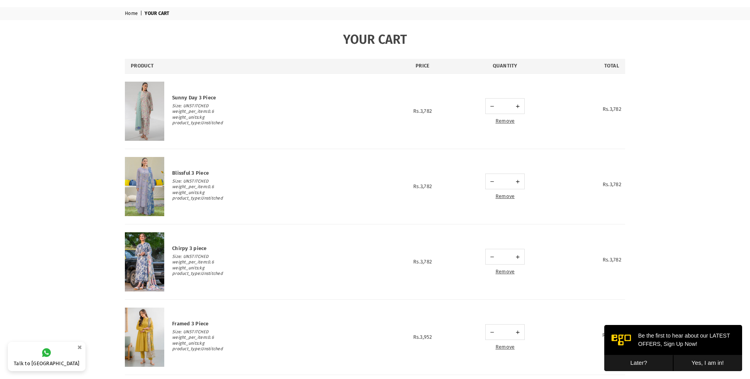
scroll to position [20, 0]
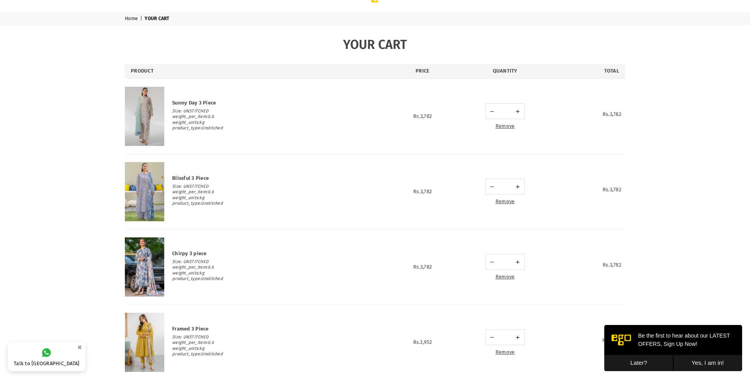
click at [139, 111] on img at bounding box center [144, 116] width 39 height 59
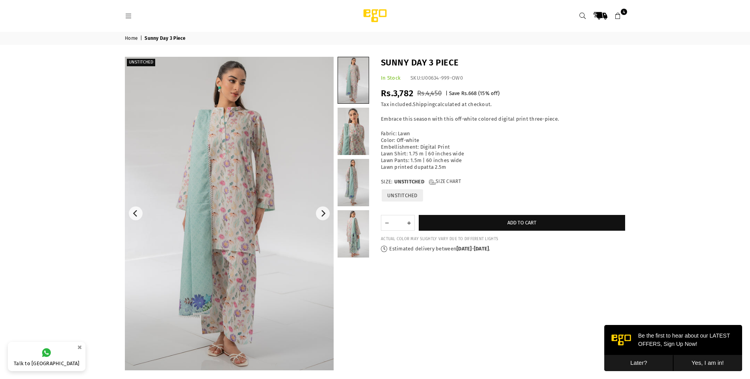
click at [215, 279] on img at bounding box center [229, 213] width 209 height 313
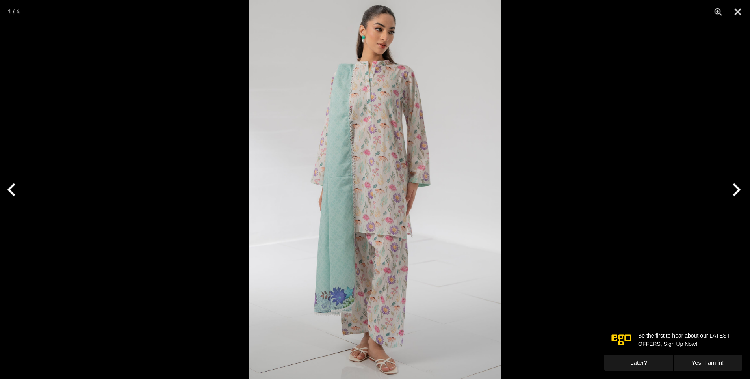
click at [302, 262] on img at bounding box center [375, 189] width 253 height 379
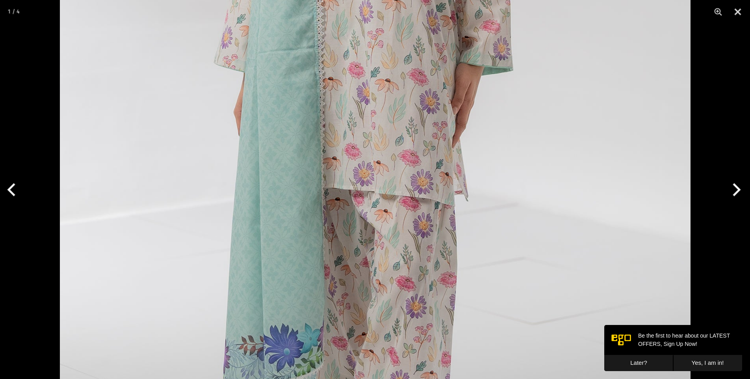
click at [302, 262] on img at bounding box center [375, 81] width 631 height 946
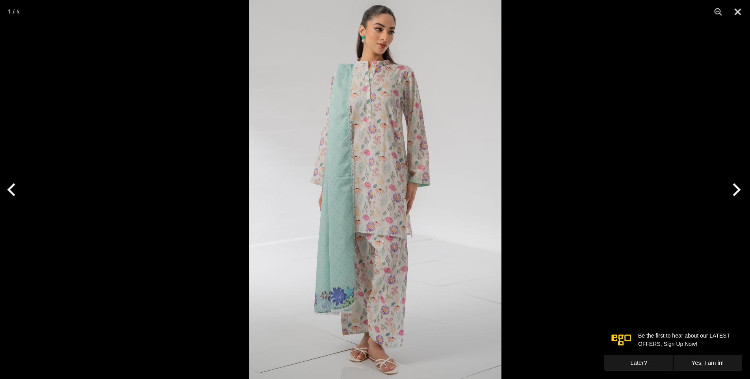
click at [302, 262] on img at bounding box center [375, 189] width 253 height 379
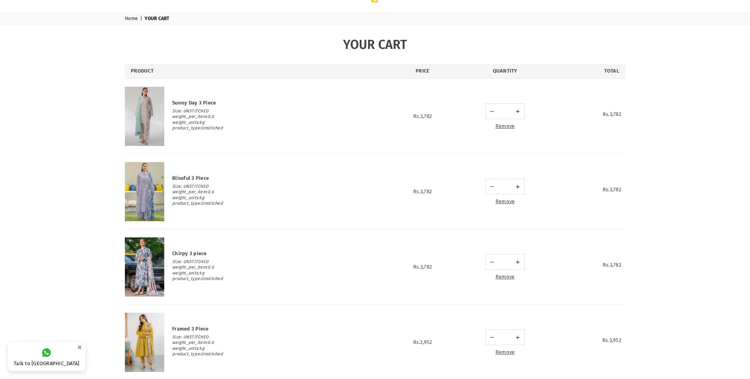
click at [143, 184] on img at bounding box center [144, 191] width 39 height 59
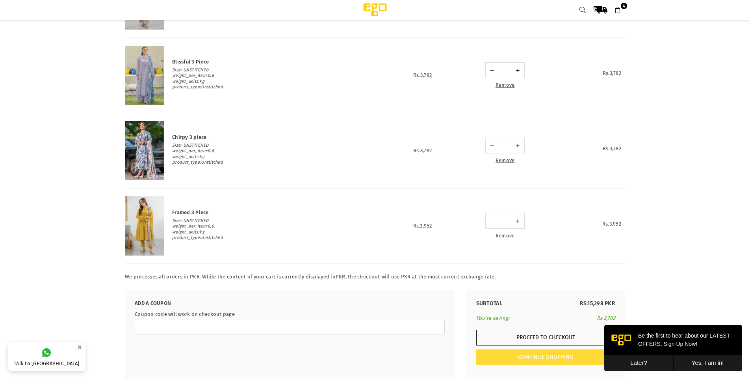
scroll to position [177, 0]
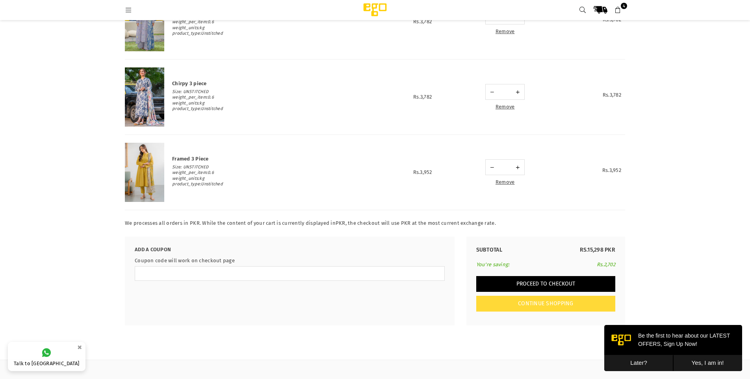
click at [549, 287] on button "Proceed to Checkout" at bounding box center [545, 284] width 139 height 16
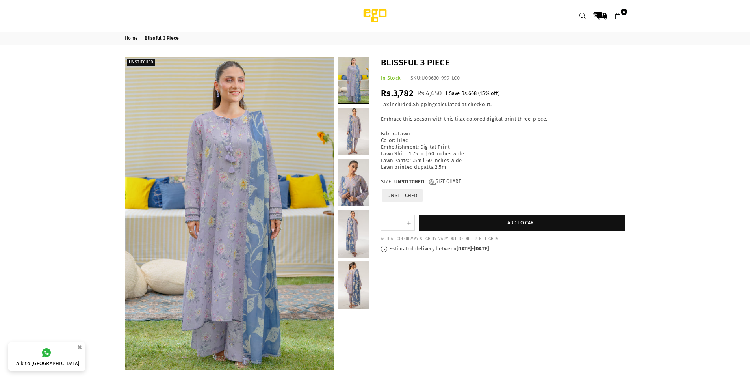
click at [277, 211] on img at bounding box center [229, 213] width 209 height 313
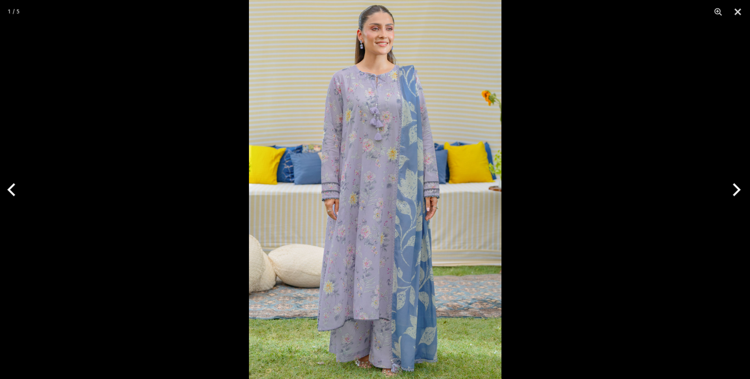
click at [352, 209] on img at bounding box center [375, 189] width 253 height 379
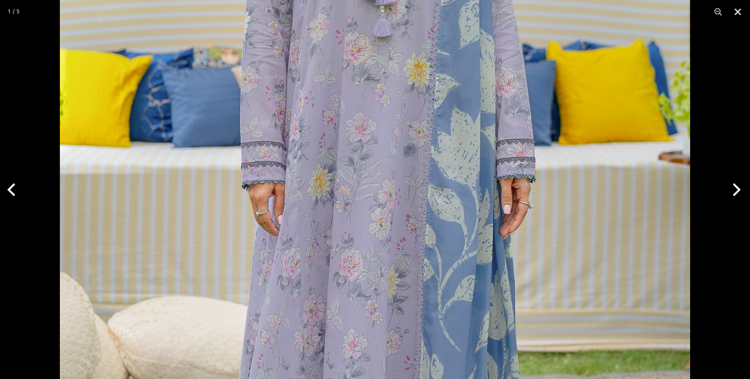
click at [352, 209] on img at bounding box center [375, 160] width 631 height 946
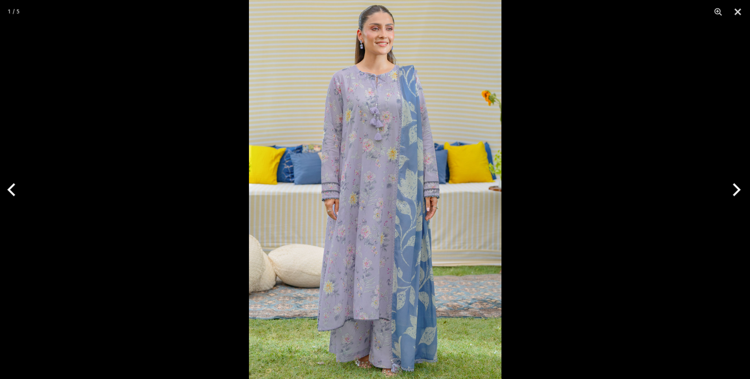
click at [352, 209] on img at bounding box center [375, 189] width 253 height 379
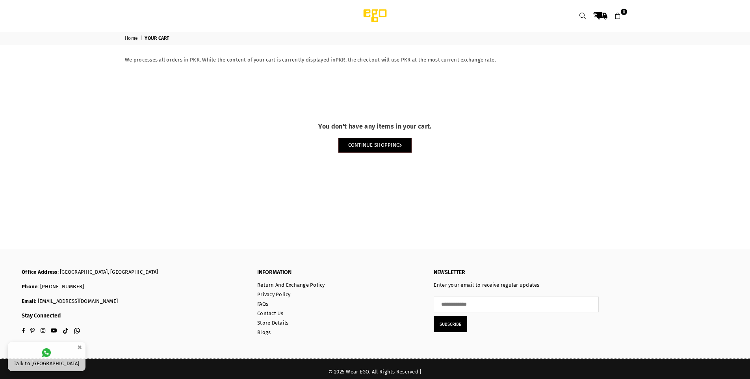
scroll to position [6, 0]
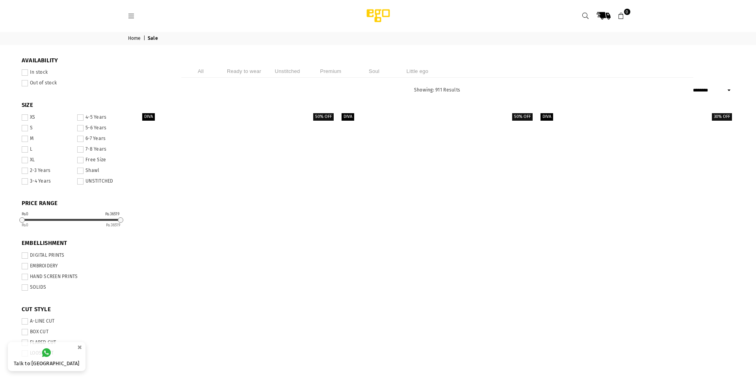
select select "******"
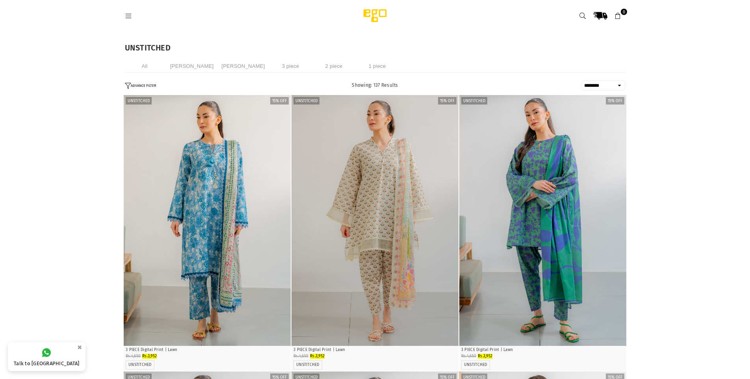
select select "******"
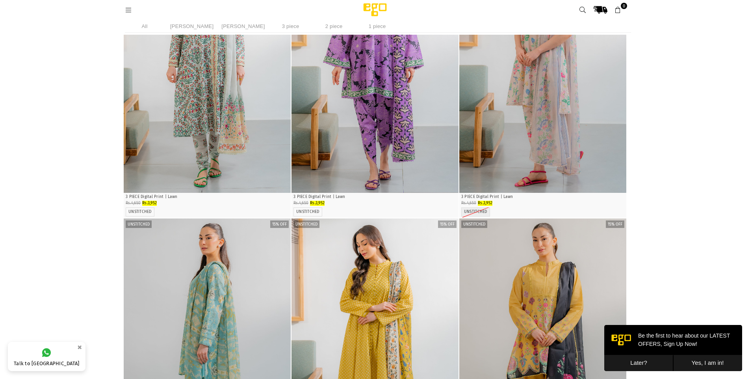
scroll to position [1084, 0]
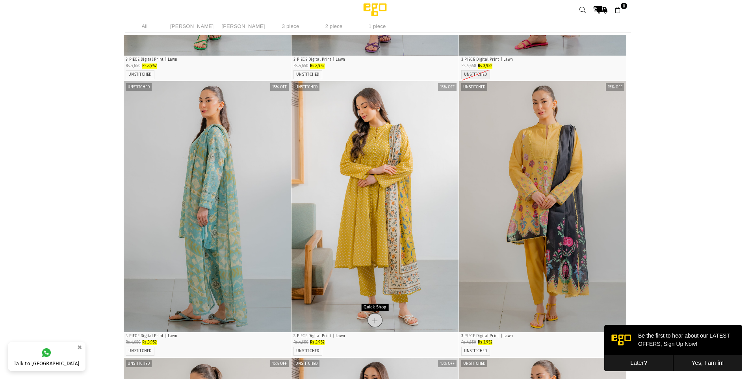
click at [374, 321] on icon "Quick Shop" at bounding box center [374, 321] width 5 height 6
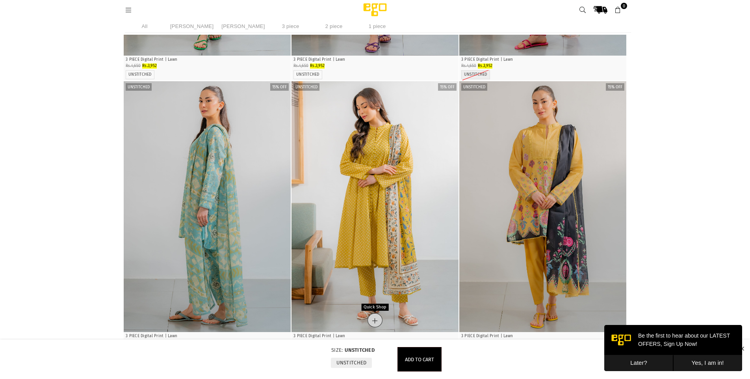
click at [376, 309] on span "Quick Shop" at bounding box center [375, 306] width 27 height 7
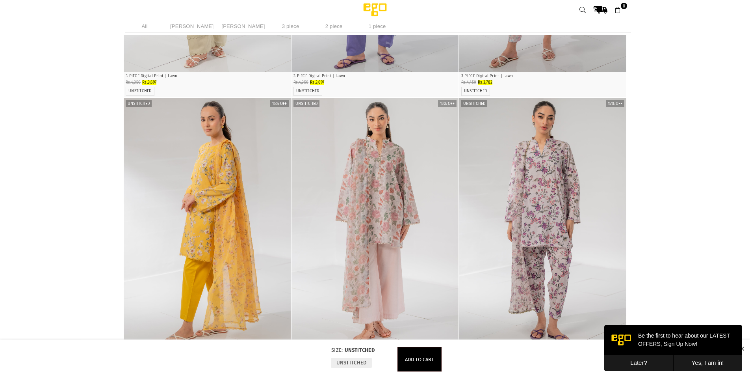
scroll to position [3455, 0]
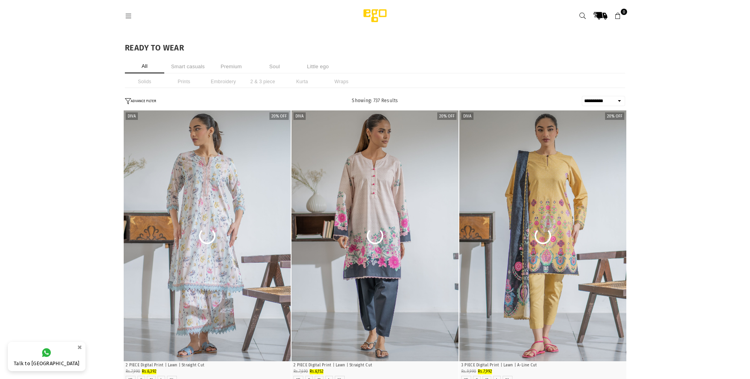
select select "**********"
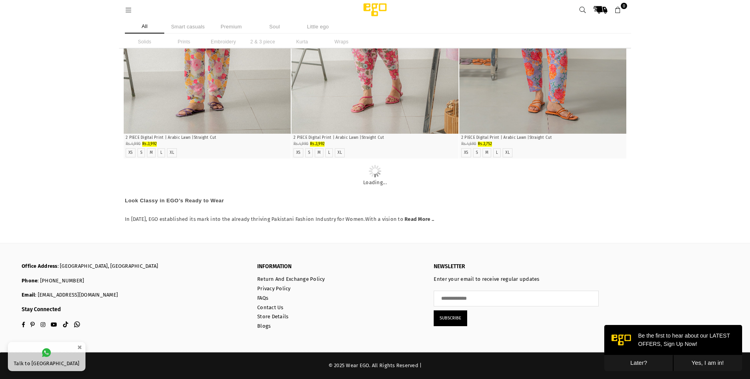
scroll to position [7193, 0]
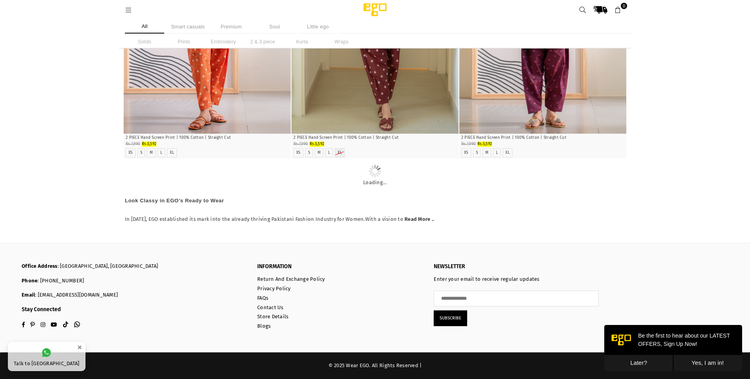
scroll to position [10752, 0]
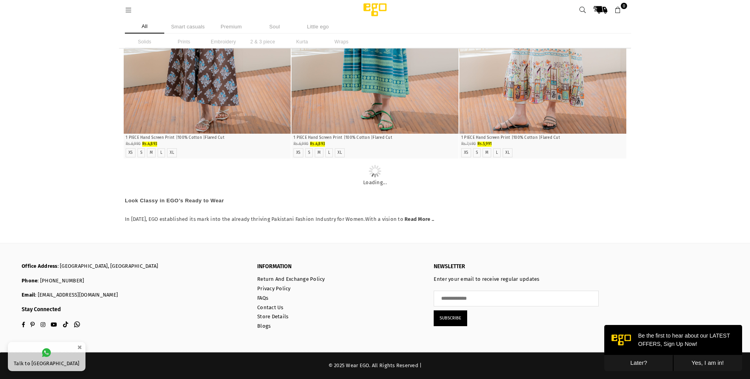
scroll to position [12215, 0]
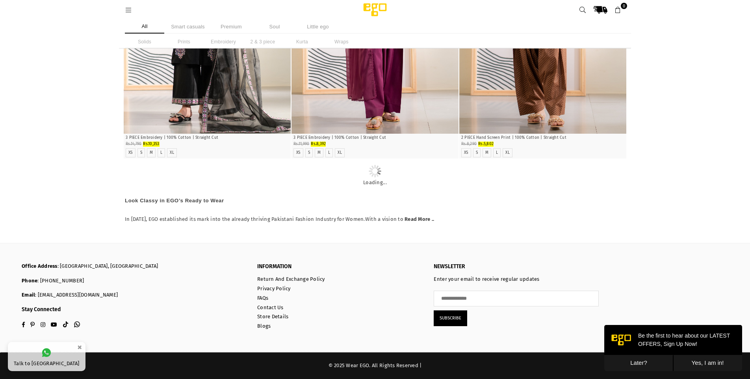
scroll to position [13594, 0]
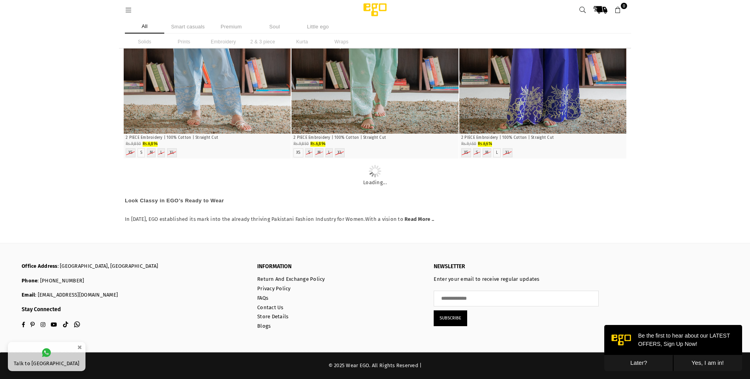
scroll to position [17977, 0]
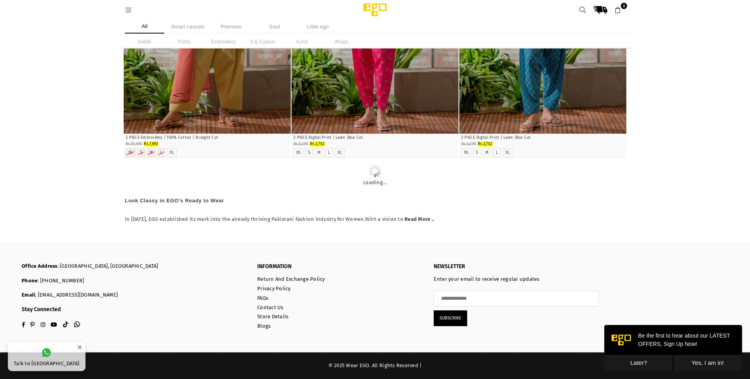
scroll to position [21249, 0]
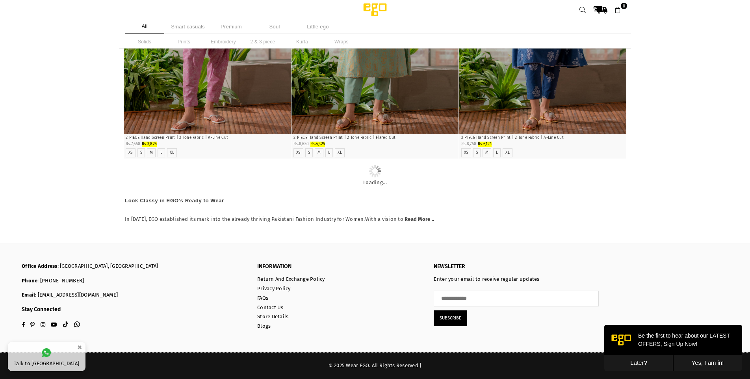
scroll to position [21841, 0]
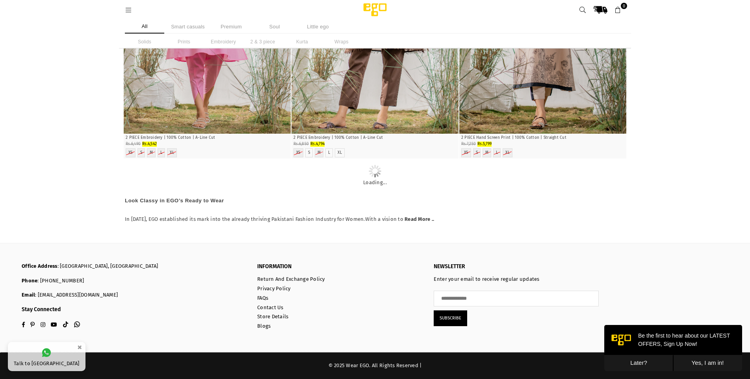
scroll to position [26423, 0]
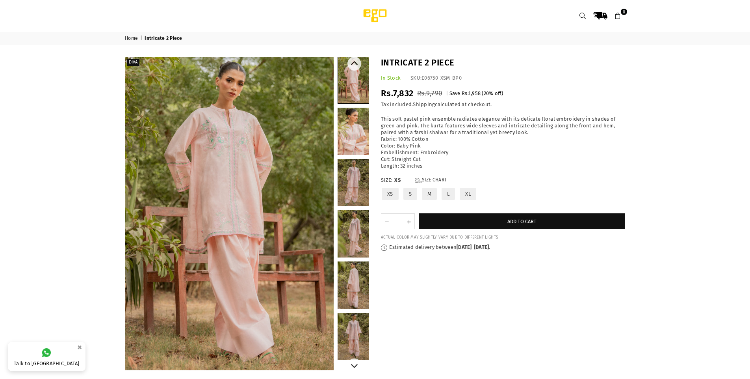
click at [357, 235] on link at bounding box center [354, 233] width 32 height 47
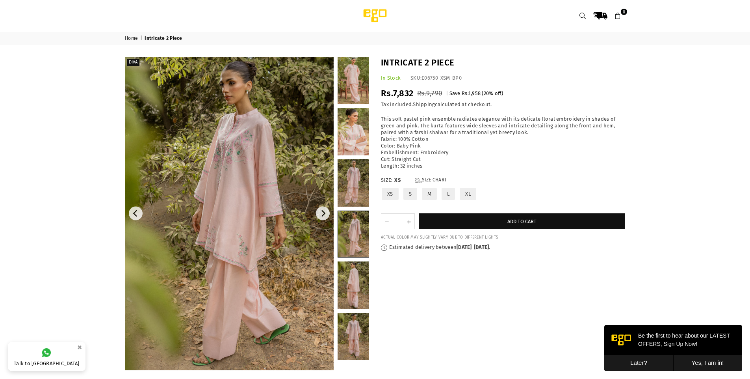
click at [235, 228] on img at bounding box center [229, 213] width 209 height 313
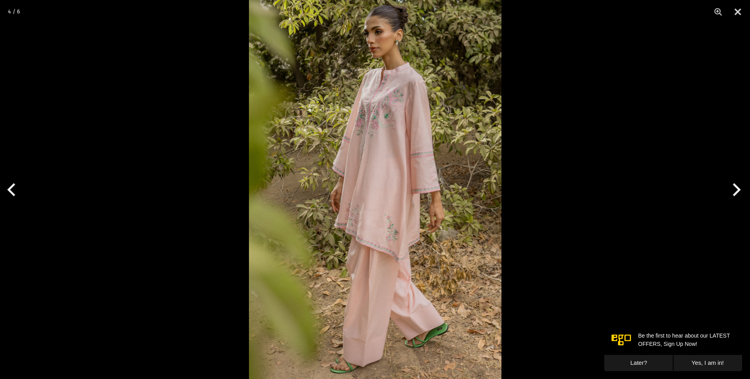
click at [372, 225] on img at bounding box center [375, 189] width 253 height 379
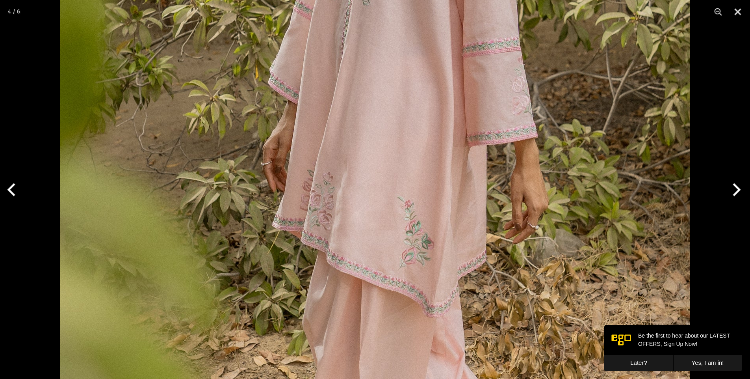
click at [372, 225] on img at bounding box center [375, 135] width 631 height 946
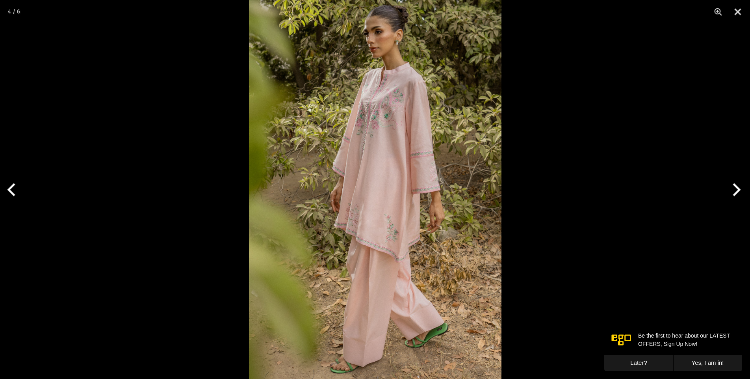
click at [372, 225] on img at bounding box center [375, 189] width 253 height 379
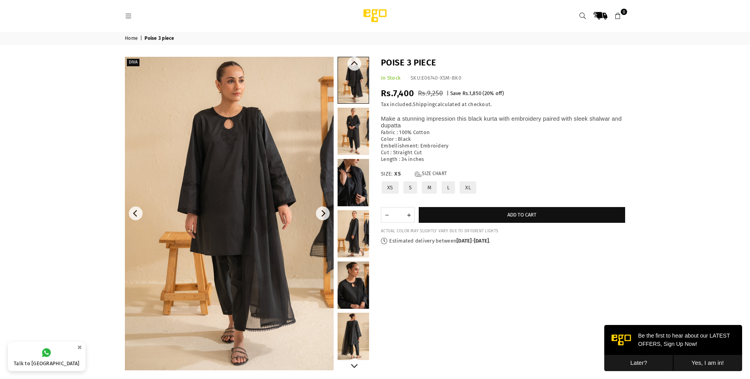
click at [349, 333] on link at bounding box center [354, 336] width 32 height 47
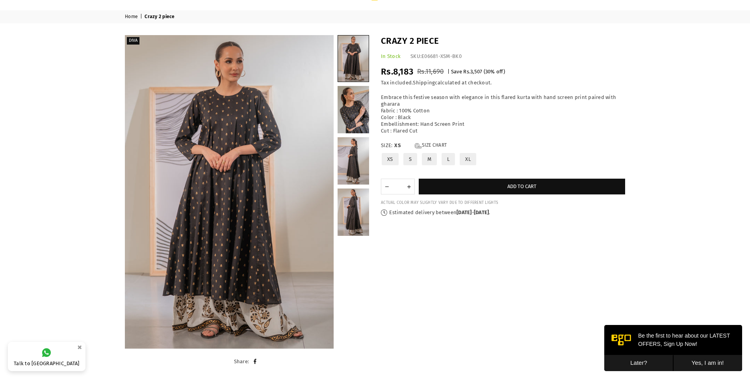
scroll to position [20, 0]
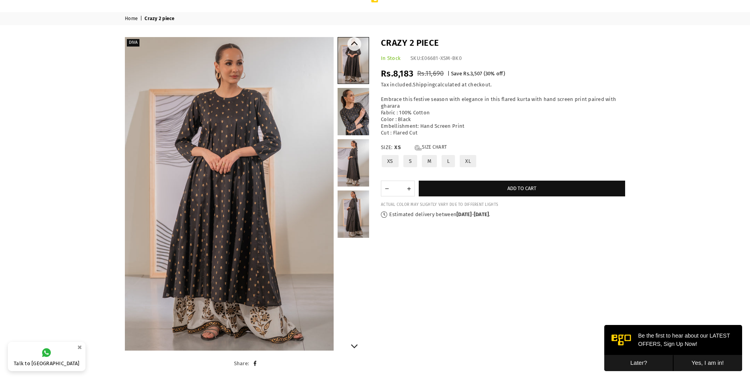
click at [348, 220] on link at bounding box center [354, 213] width 32 height 47
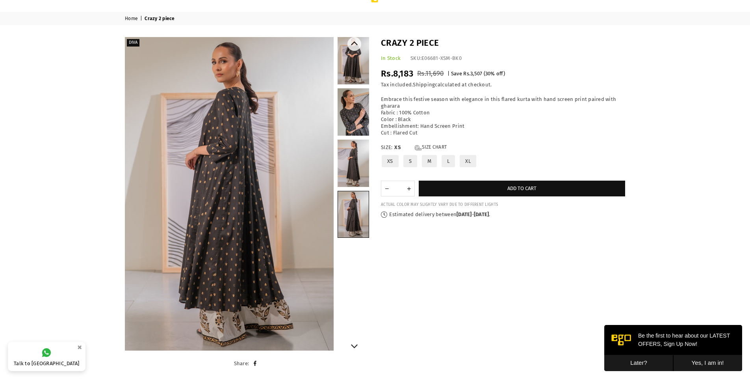
click at [358, 69] on link at bounding box center [354, 60] width 32 height 47
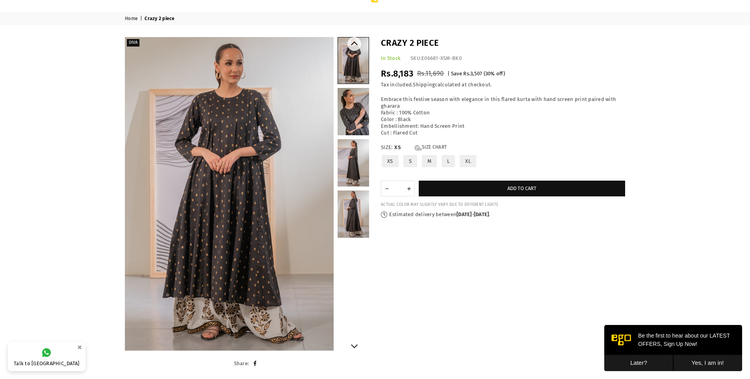
click at [363, 168] on link at bounding box center [354, 162] width 32 height 47
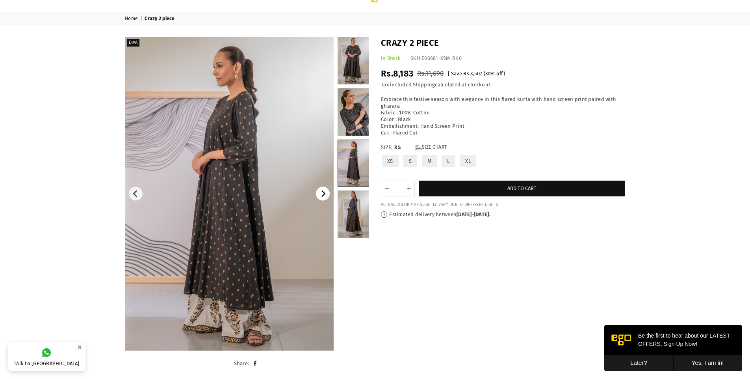
click at [320, 195] on icon "Next" at bounding box center [323, 193] width 7 height 7
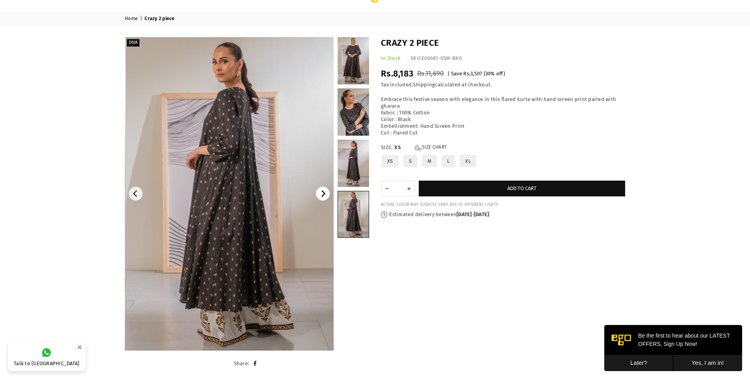
click at [320, 195] on icon "Next" at bounding box center [323, 193] width 7 height 7
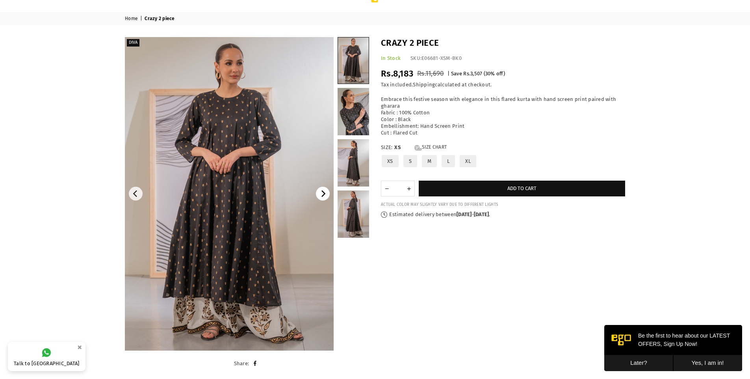
click at [320, 195] on icon "Next" at bounding box center [323, 193] width 7 height 7
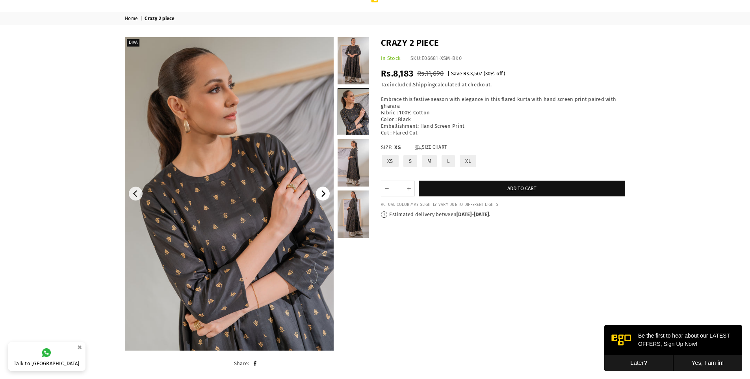
click at [320, 195] on icon "Next" at bounding box center [323, 193] width 7 height 7
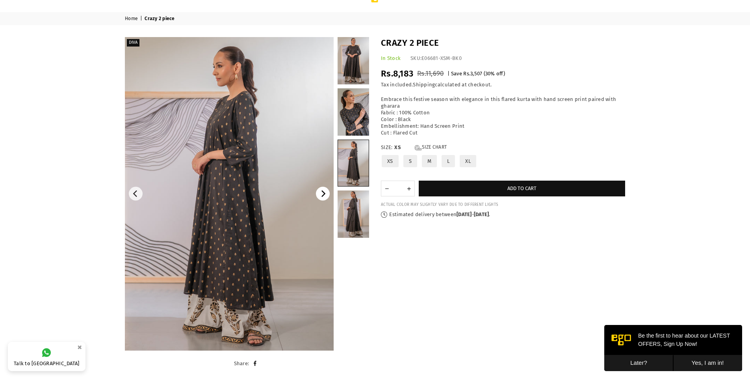
click at [320, 195] on icon "Next" at bounding box center [323, 193] width 7 height 7
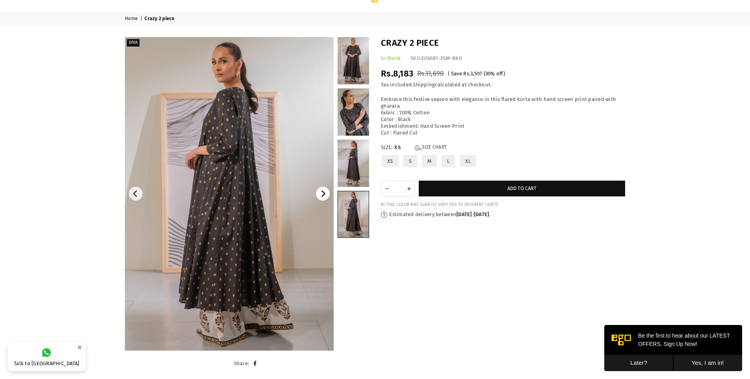
click at [320, 195] on icon "Next" at bounding box center [323, 193] width 7 height 7
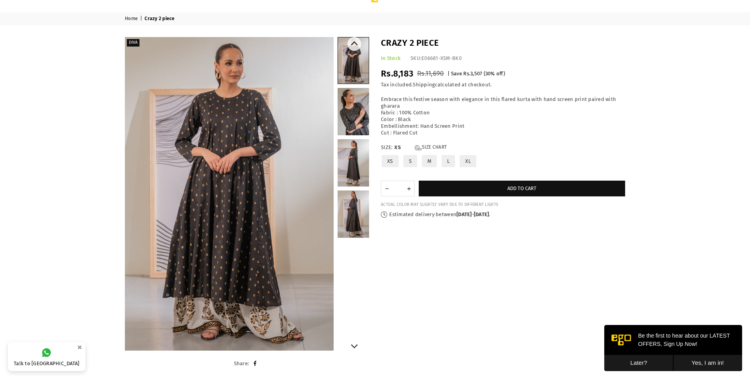
click at [355, 156] on link at bounding box center [354, 162] width 32 height 47
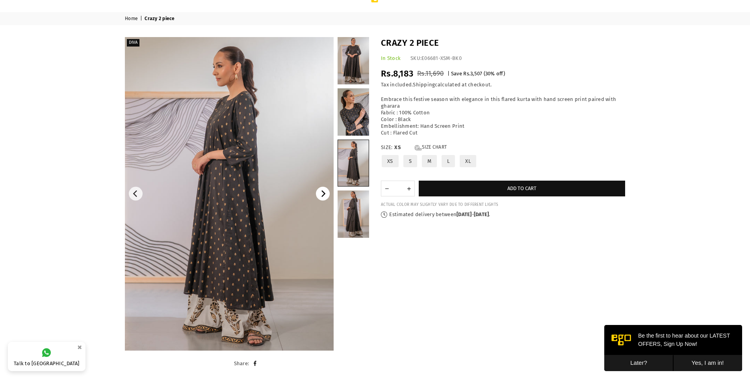
click at [322, 200] on button "Next" at bounding box center [323, 194] width 14 height 14
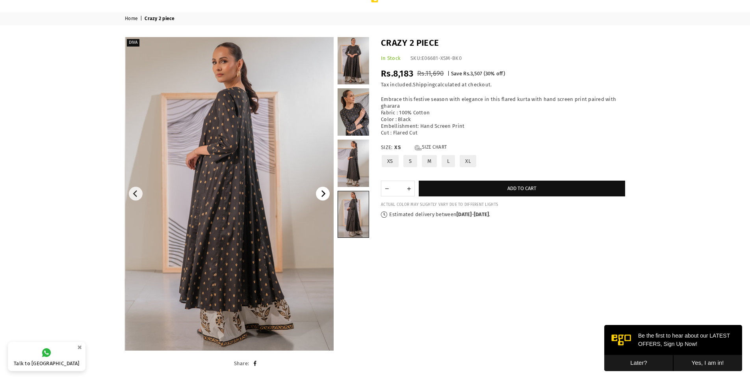
click at [322, 200] on button "Next" at bounding box center [323, 194] width 14 height 14
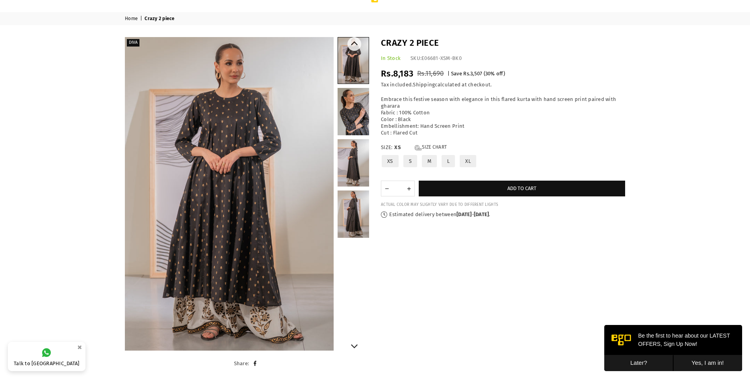
click at [368, 224] on link at bounding box center [354, 213] width 32 height 47
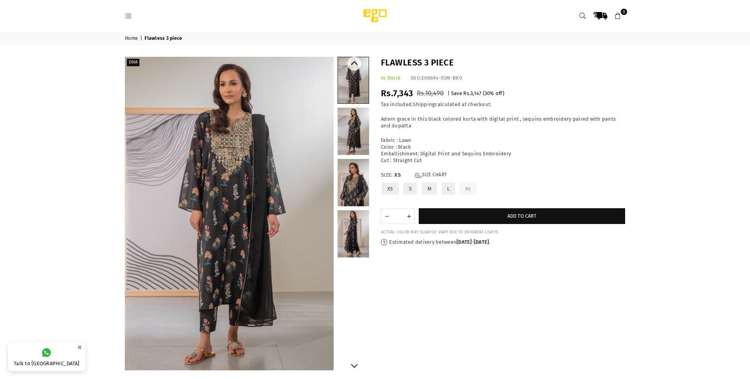
click at [352, 187] on link at bounding box center [354, 182] width 32 height 47
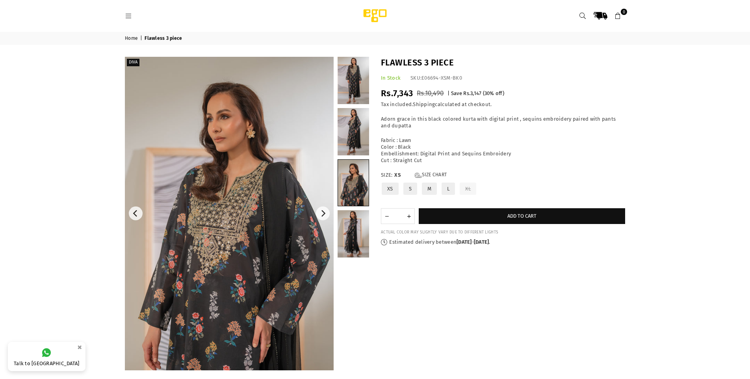
click at [230, 237] on img at bounding box center [229, 213] width 209 height 313
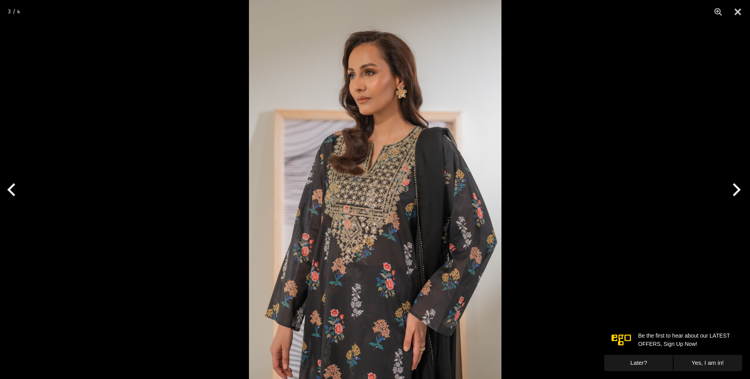
click at [369, 229] on img at bounding box center [375, 189] width 253 height 379
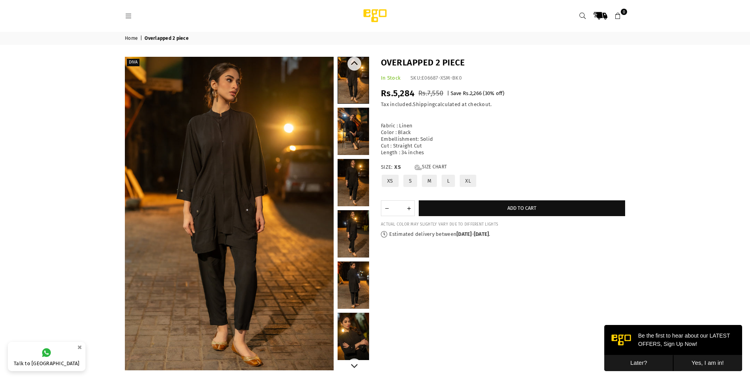
click at [355, 271] on link at bounding box center [354, 284] width 32 height 47
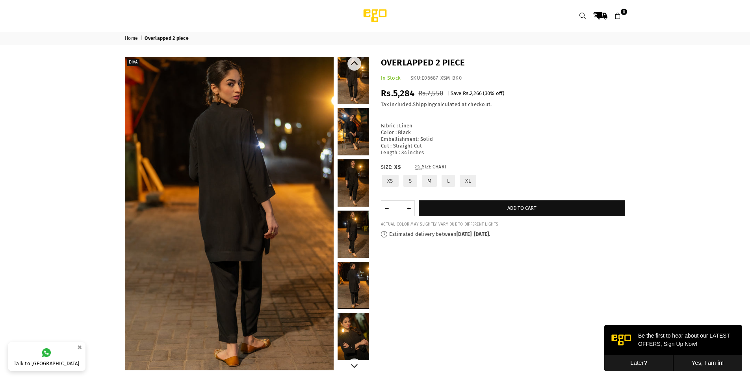
click at [355, 341] on link at bounding box center [354, 336] width 32 height 47
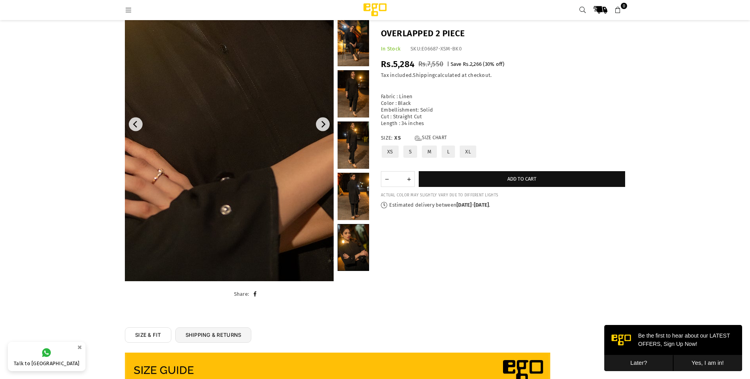
scroll to position [59, 0]
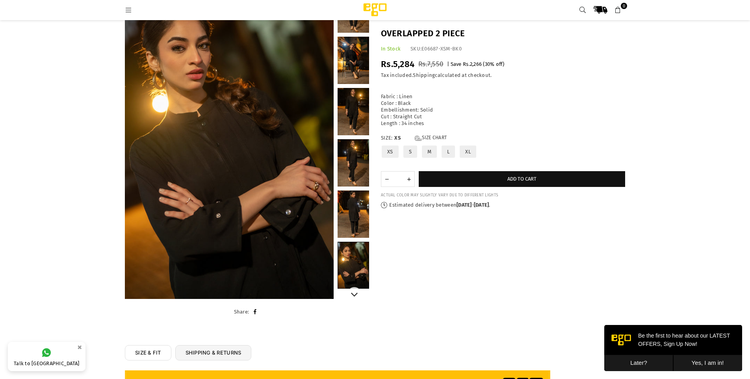
click at [361, 205] on link at bounding box center [354, 213] width 32 height 47
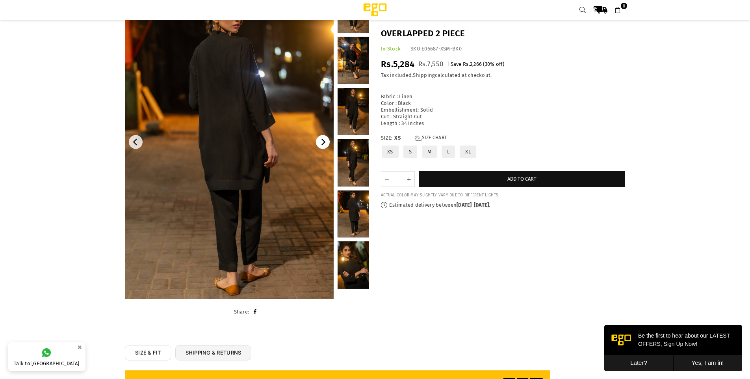
click at [321, 145] on icon "Next" at bounding box center [323, 142] width 7 height 7
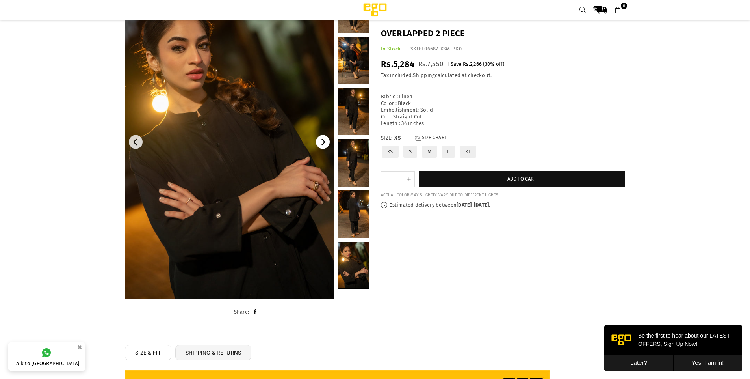
click at [321, 145] on icon "Next" at bounding box center [323, 142] width 7 height 7
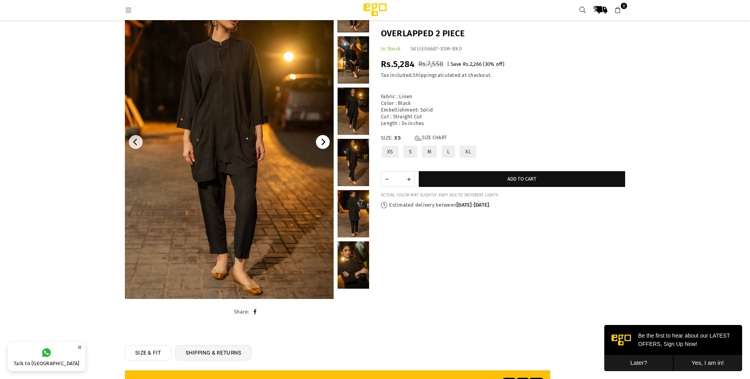
click at [321, 145] on icon "Next" at bounding box center [323, 142] width 7 height 7
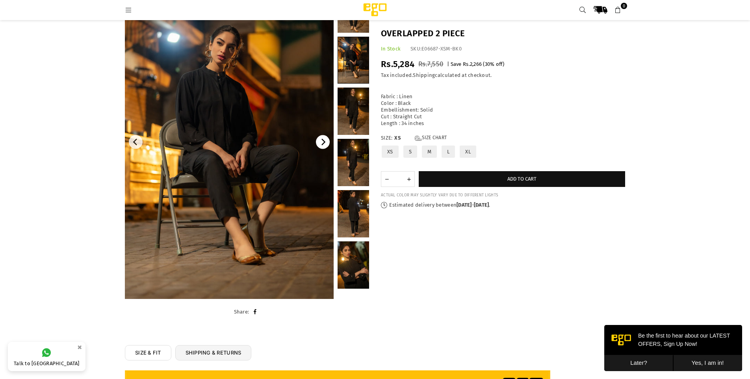
click at [321, 145] on icon "Next" at bounding box center [323, 142] width 7 height 7
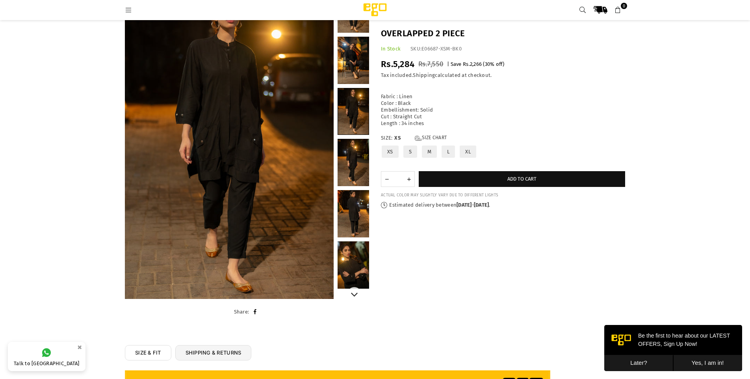
click at [344, 110] on link at bounding box center [353, 111] width 31 height 46
click at [352, 63] on link at bounding box center [354, 60] width 32 height 47
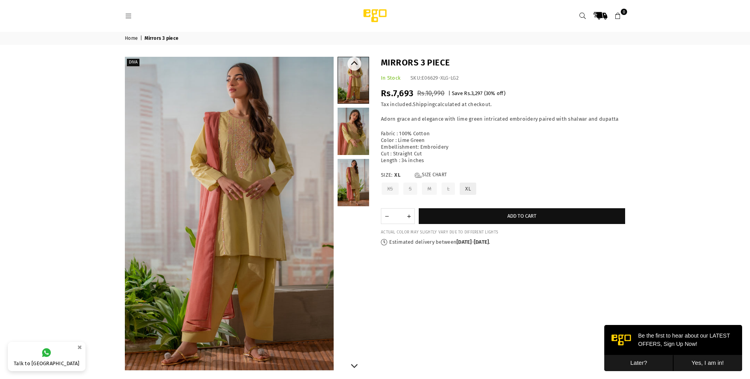
click at [346, 147] on link at bounding box center [354, 131] width 32 height 47
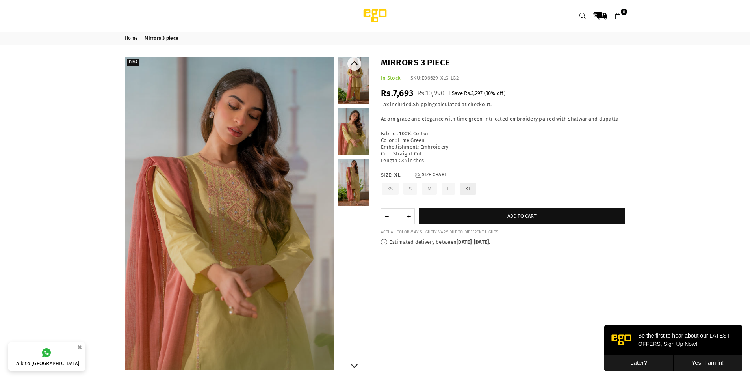
click at [356, 81] on link at bounding box center [354, 80] width 32 height 47
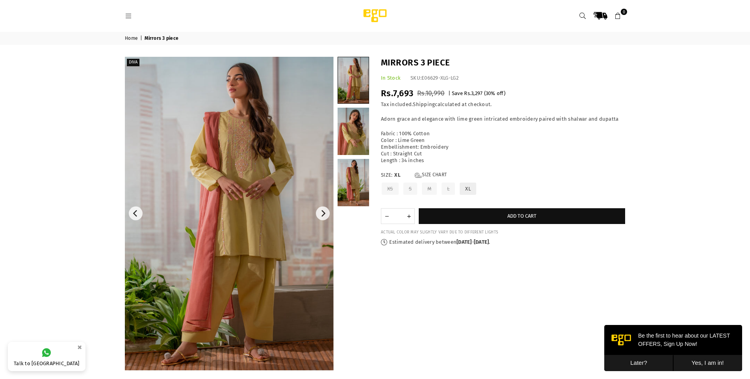
click at [272, 187] on img at bounding box center [229, 213] width 209 height 313
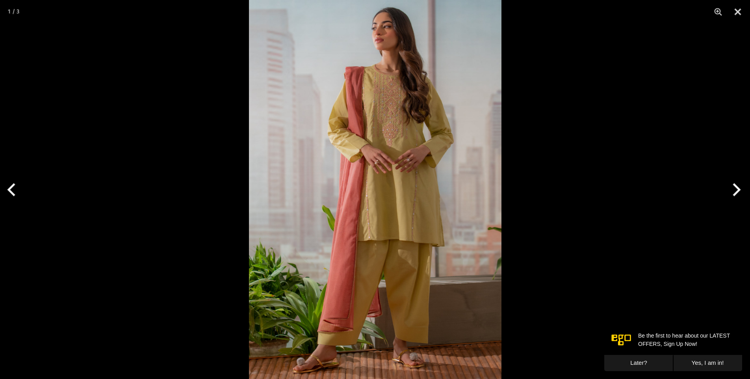
click at [394, 153] on img at bounding box center [375, 189] width 253 height 379
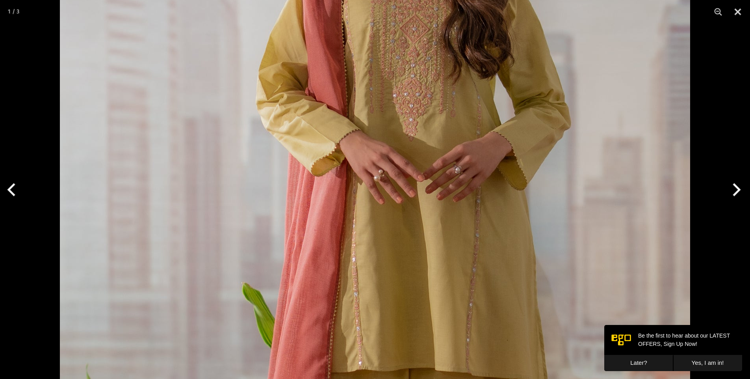
click at [394, 153] on img at bounding box center [375, 244] width 631 height 946
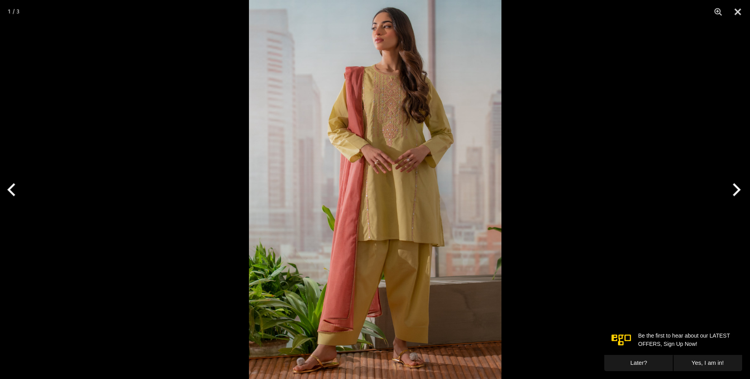
click at [394, 153] on img at bounding box center [375, 189] width 253 height 379
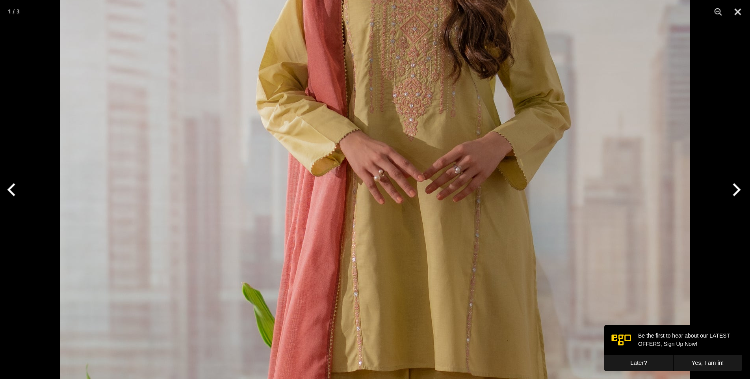
click at [394, 153] on img at bounding box center [375, 244] width 631 height 946
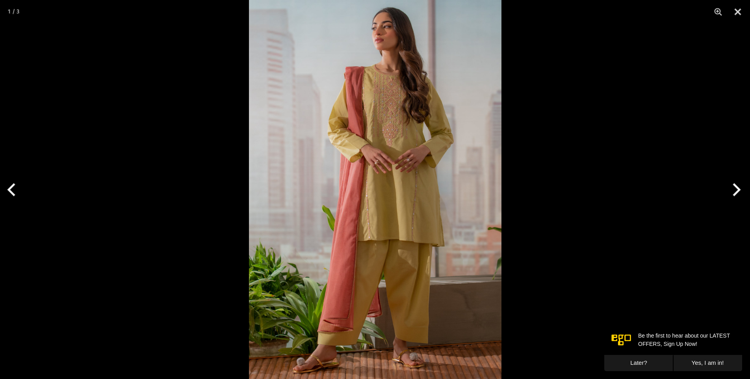
click at [394, 153] on img at bounding box center [375, 189] width 253 height 379
